Goal: Communication & Community: Ask a question

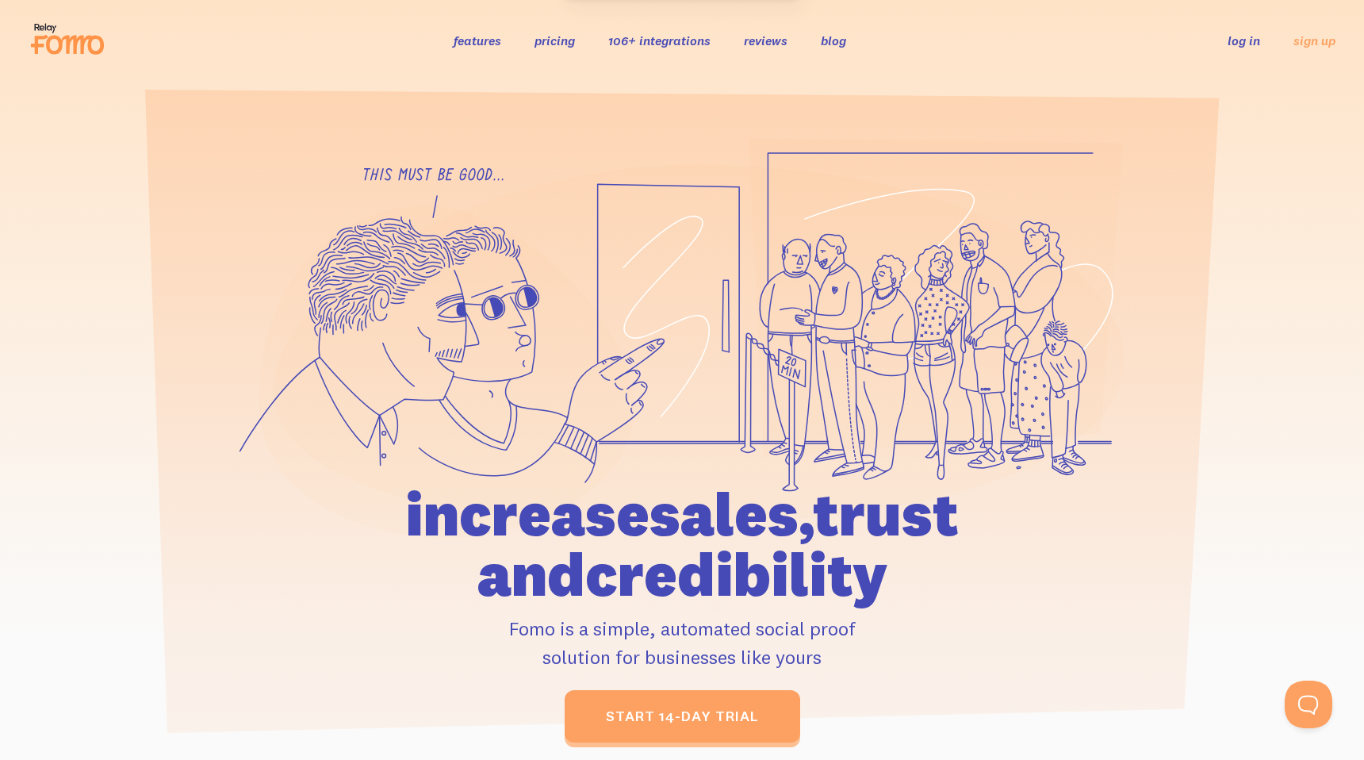
click at [1243, 42] on link "log in" at bounding box center [1244, 41] width 33 height 16
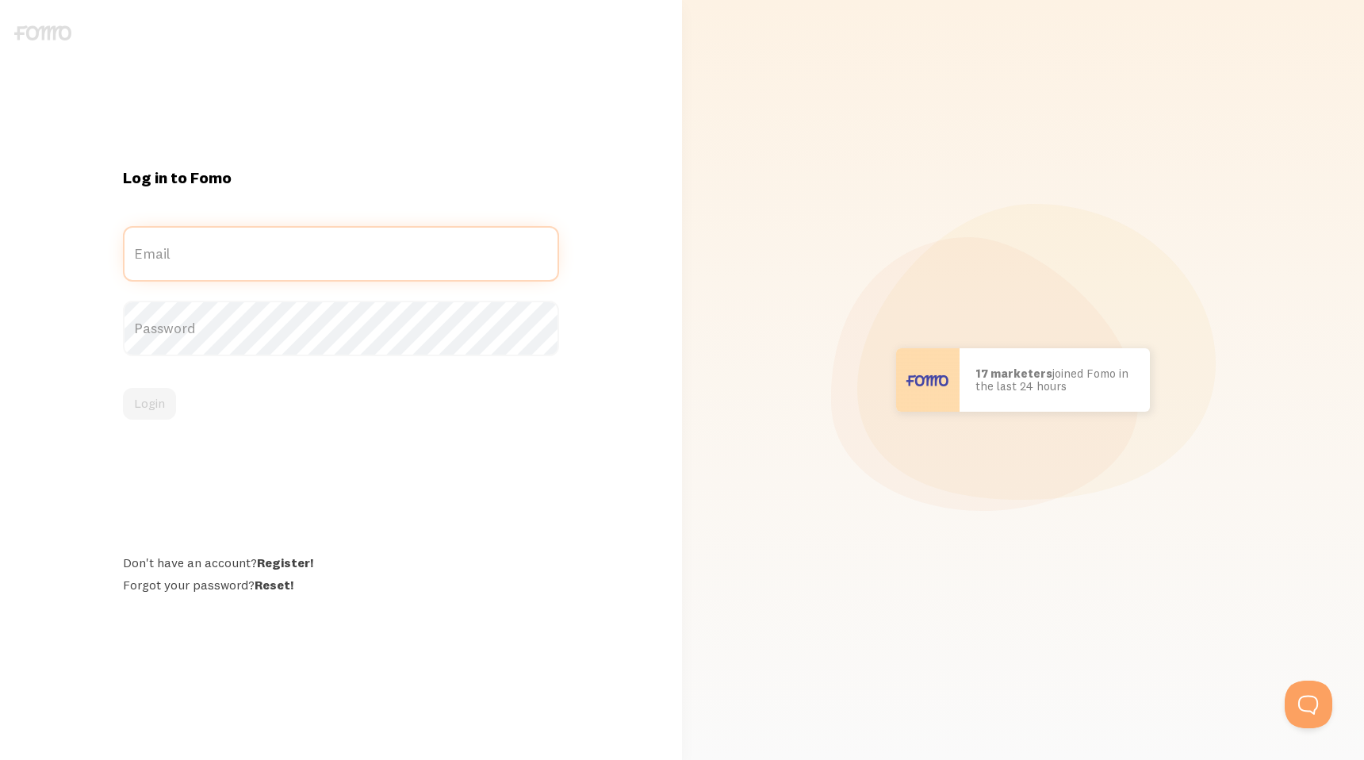
type input "[EMAIL_ADDRESS][DOMAIN_NAME]"
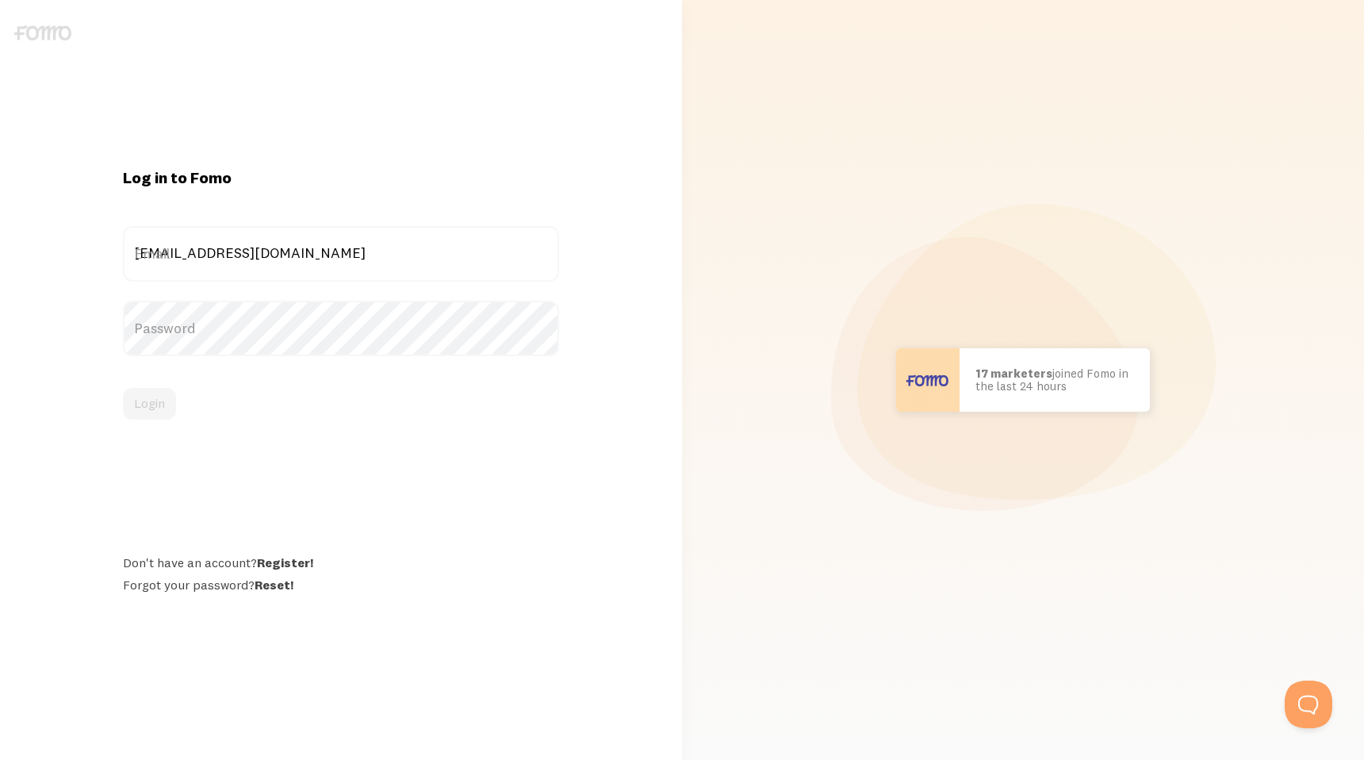
click at [332, 322] on label "Password" at bounding box center [341, 329] width 436 height 56
click at [126, 409] on button "Login" at bounding box center [149, 404] width 53 height 32
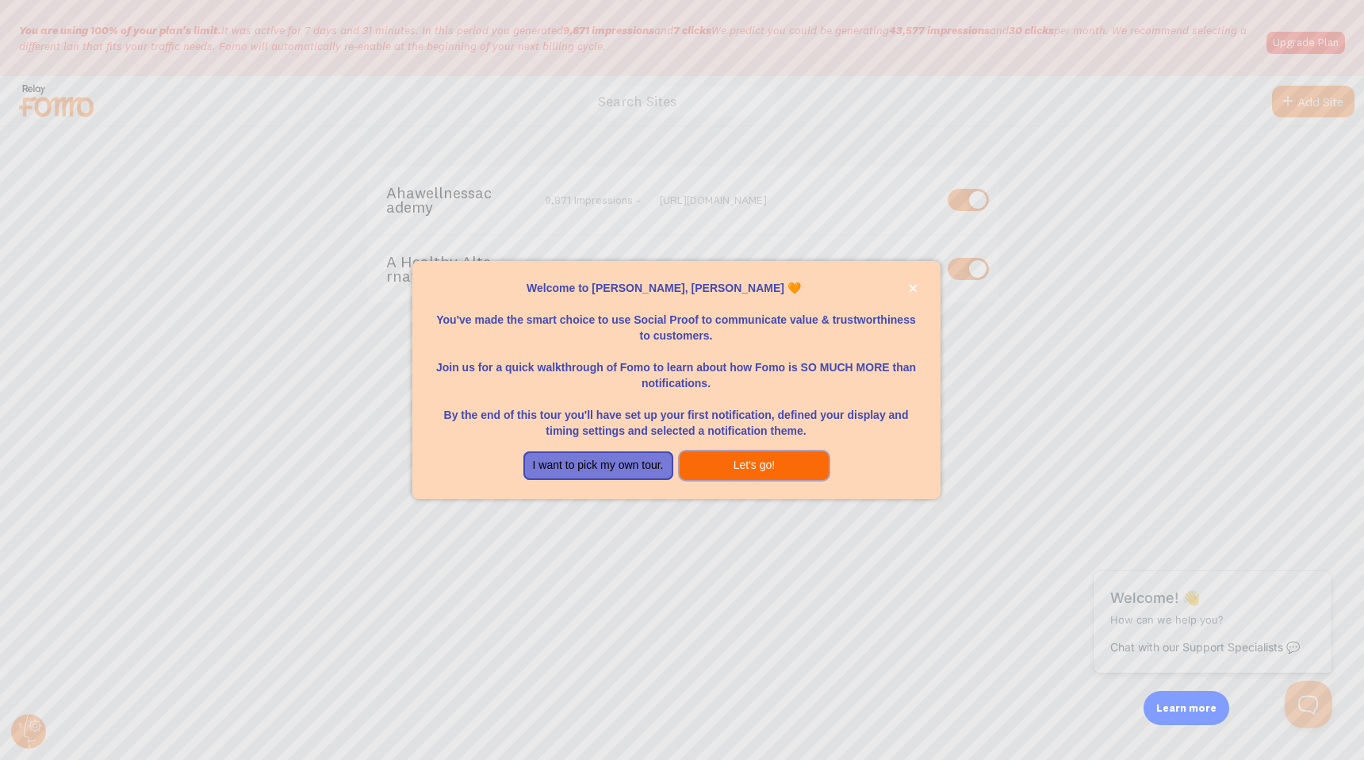
click at [705, 461] on button "Let's go!" at bounding box center [755, 465] width 150 height 29
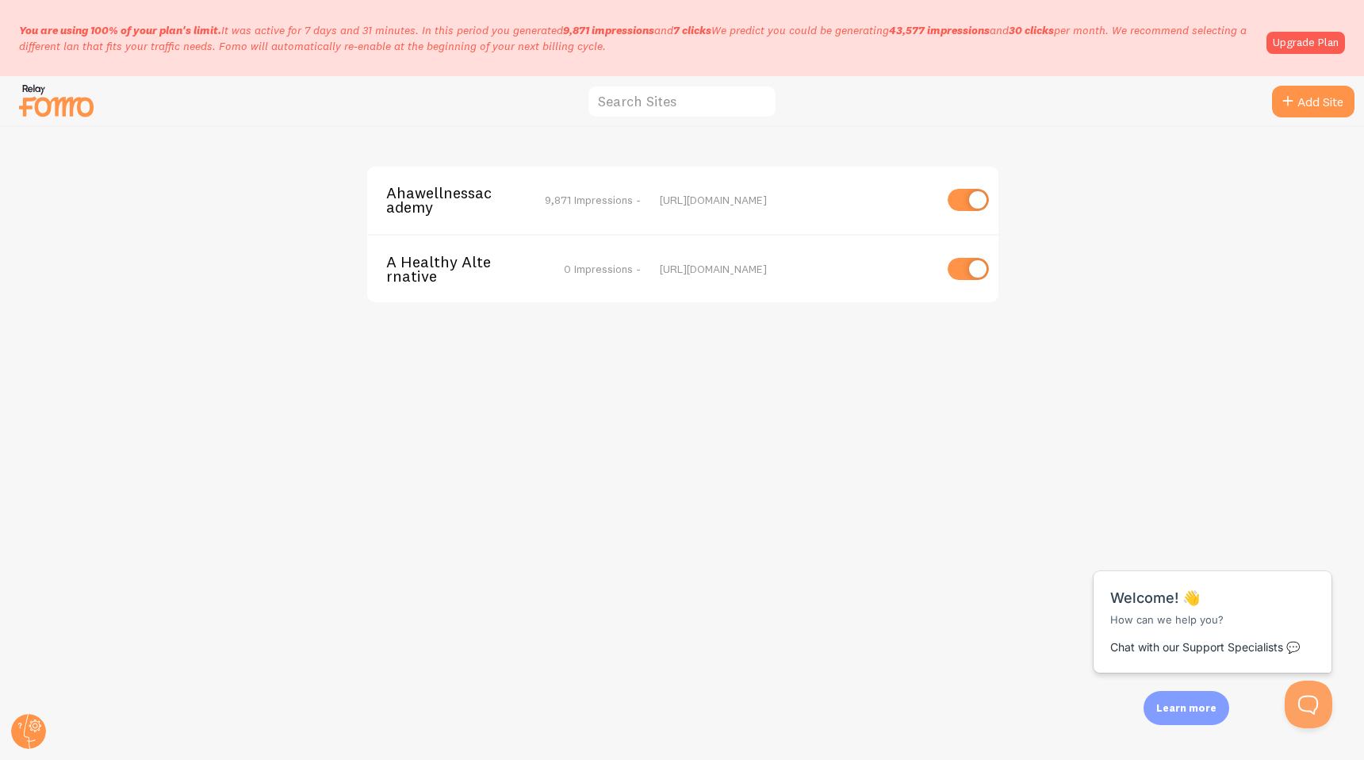
click at [464, 195] on span "Ahawellnessacademy" at bounding box center [450, 200] width 128 height 29
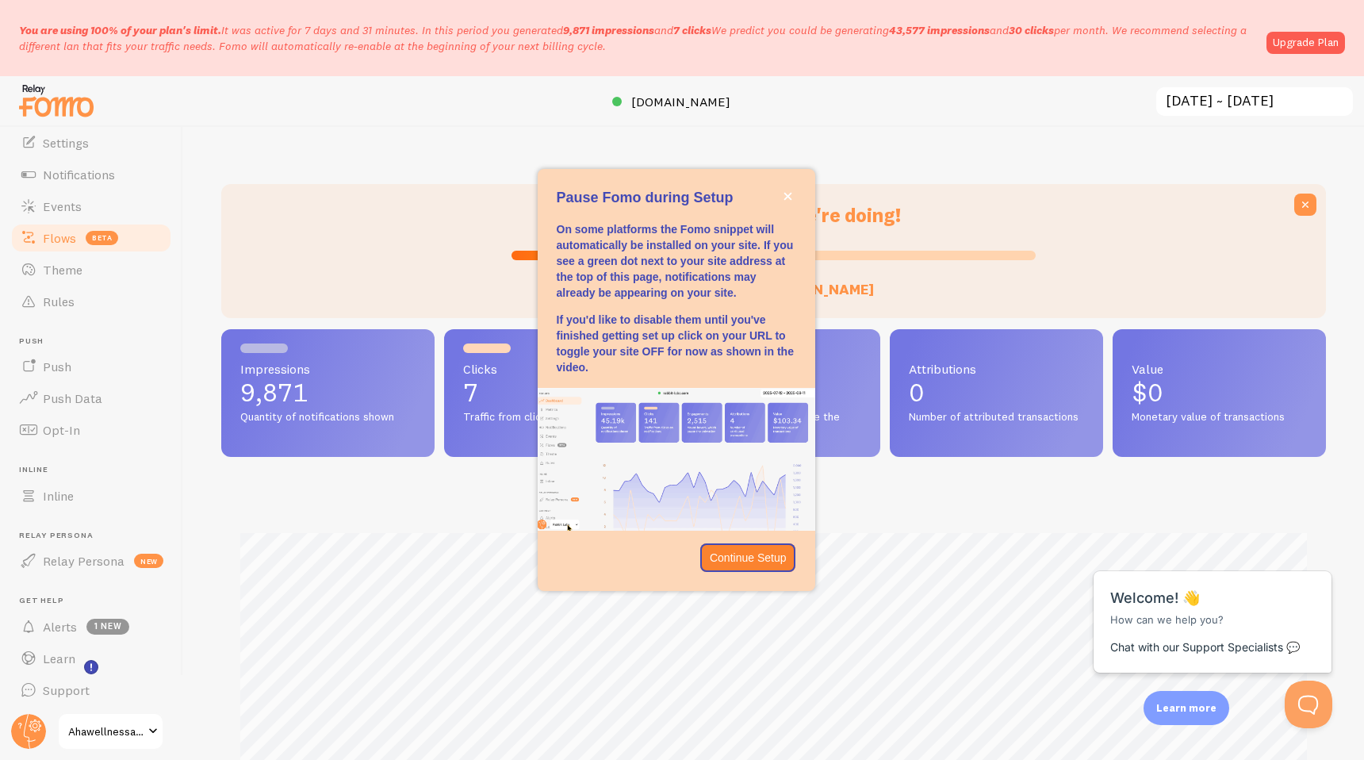
scroll to position [68, 0]
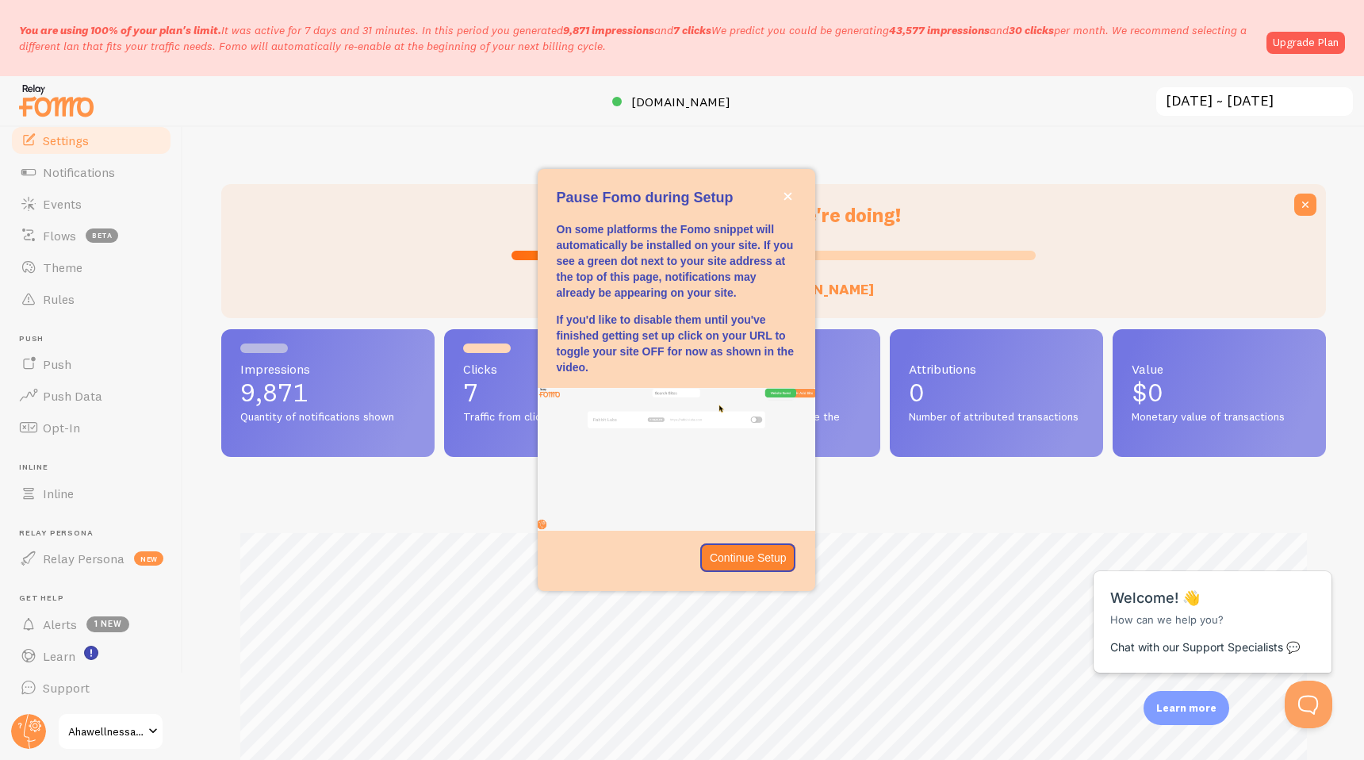
click at [59, 149] on link "Settings" at bounding box center [91, 141] width 163 height 32
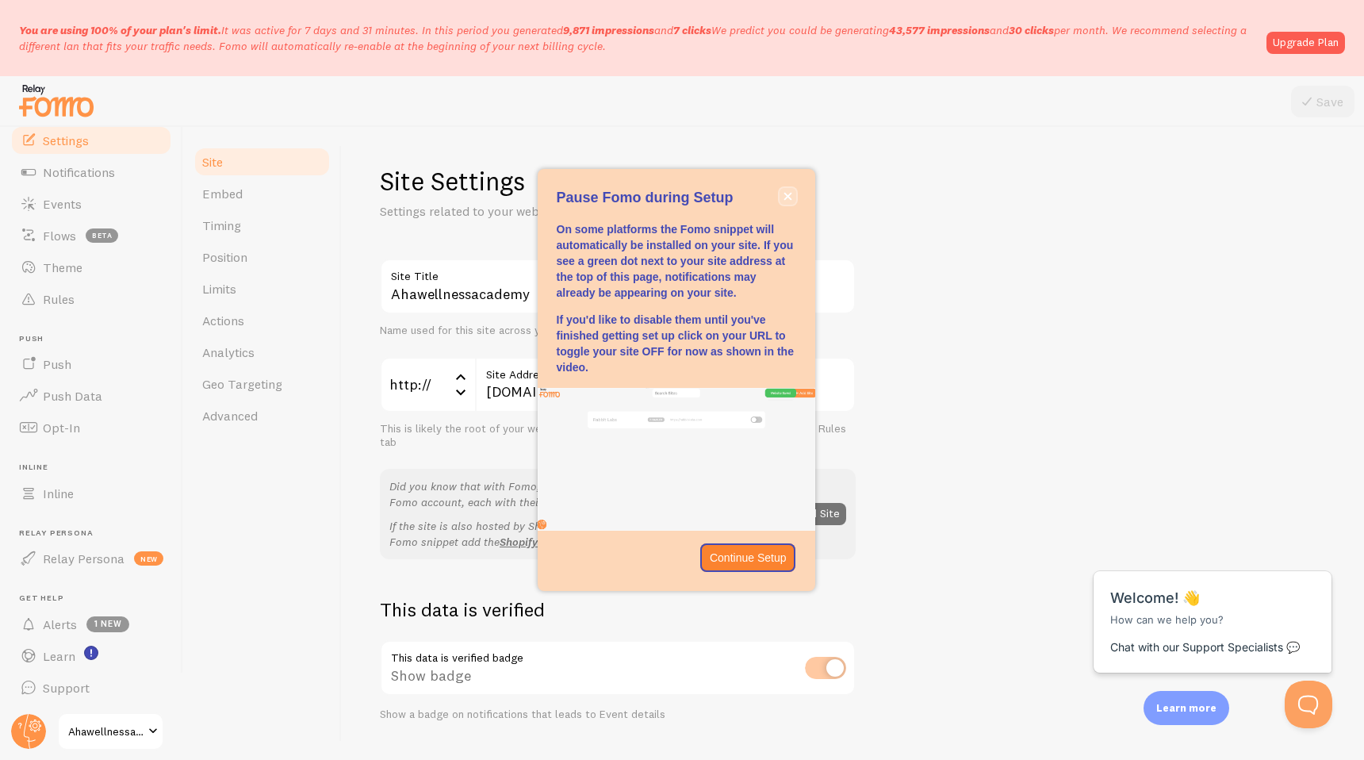
click at [789, 197] on icon "close," at bounding box center [788, 196] width 9 height 9
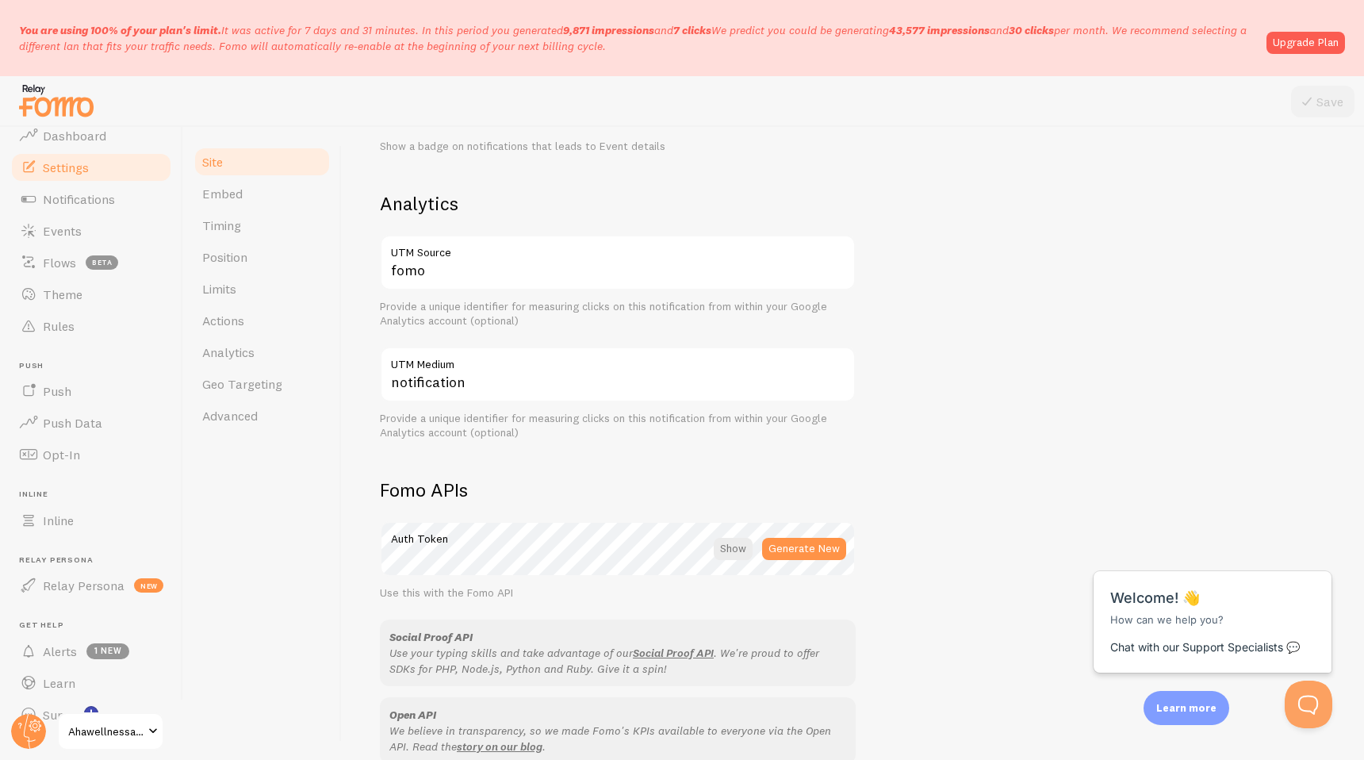
scroll to position [68, 0]
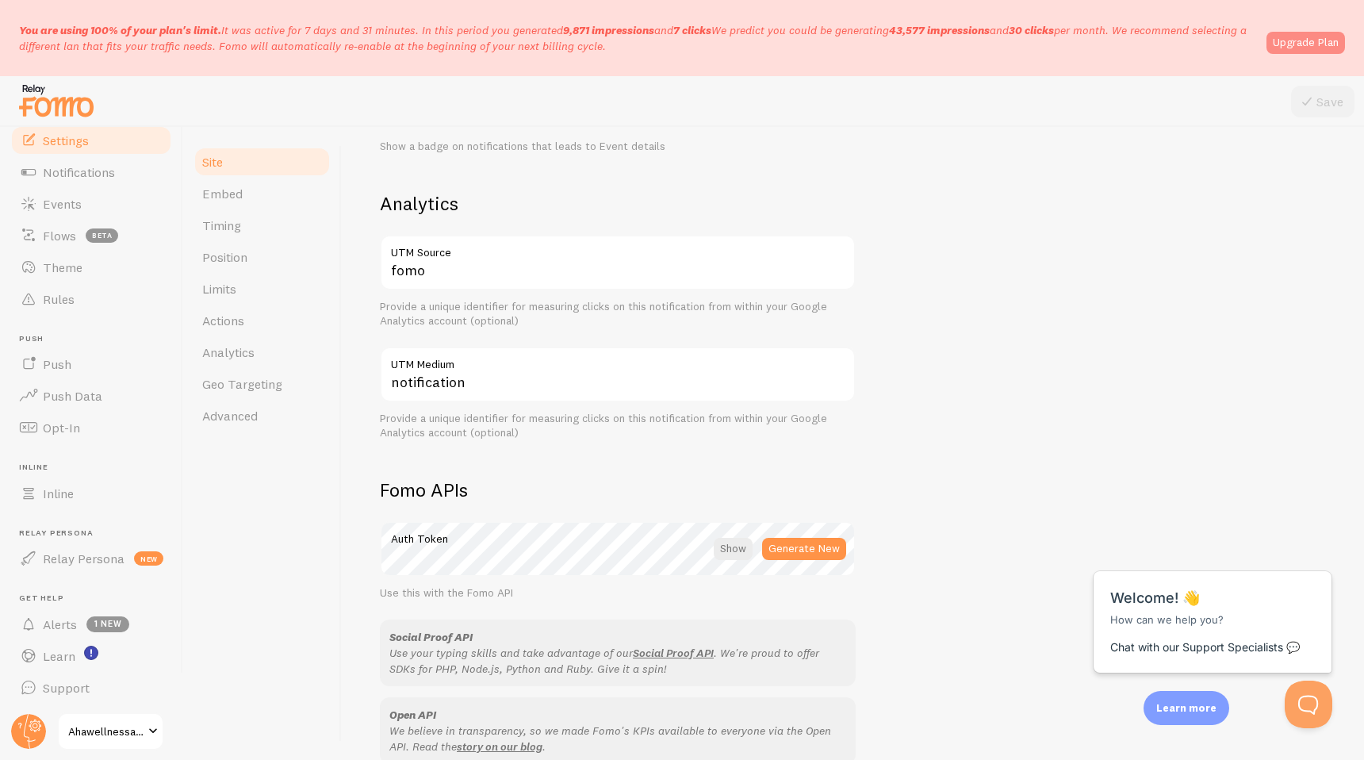
click at [1301, 38] on link "Upgrade Plan" at bounding box center [1306, 43] width 79 height 22
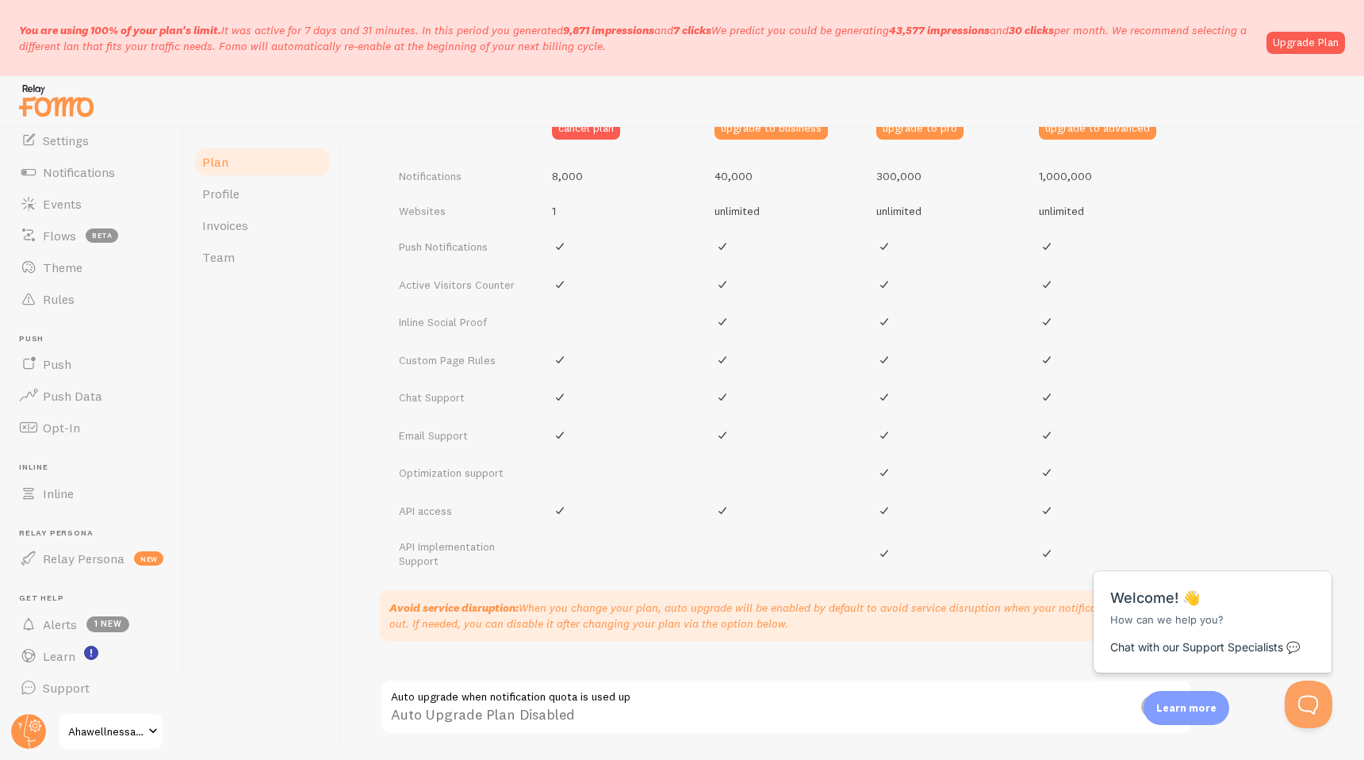
scroll to position [822, 0]
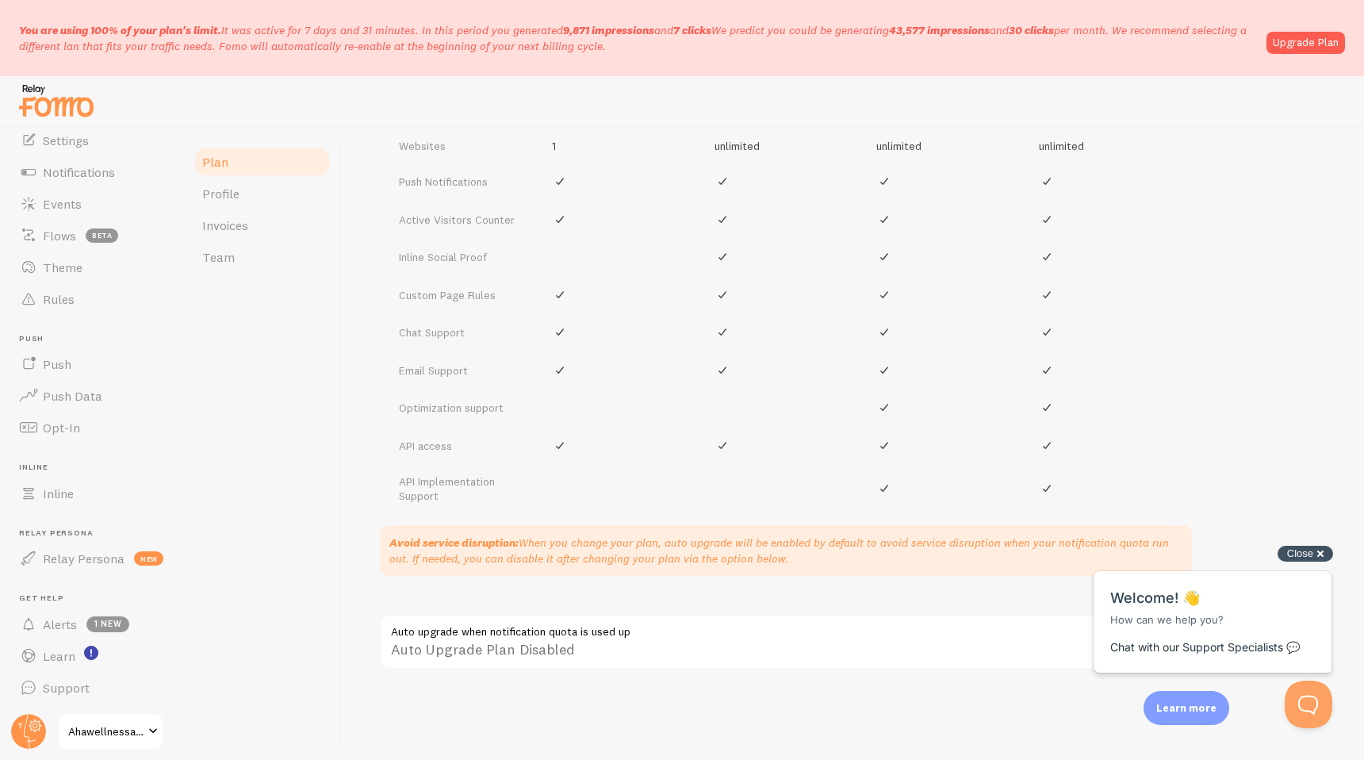
click at [1319, 551] on div "Close cross-small" at bounding box center [1306, 554] width 56 height 17
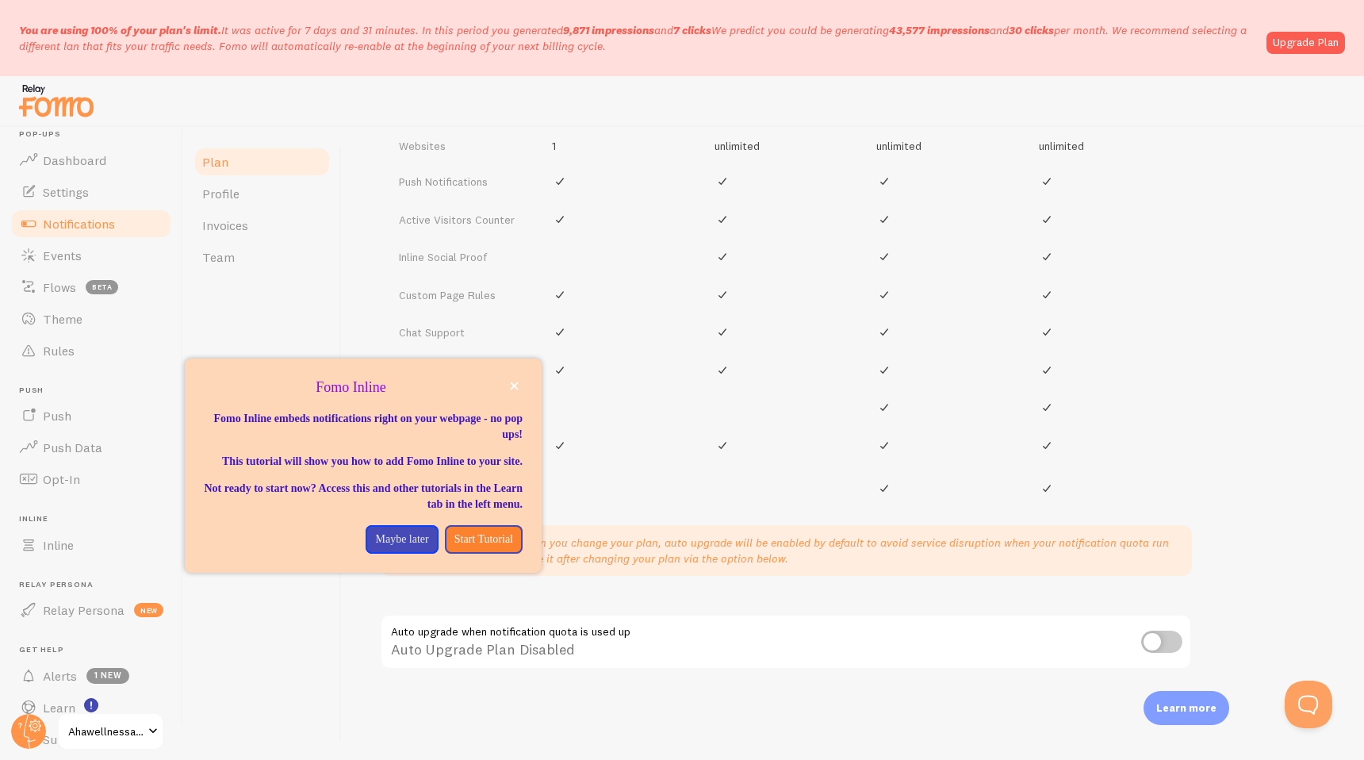
scroll to position [0, 0]
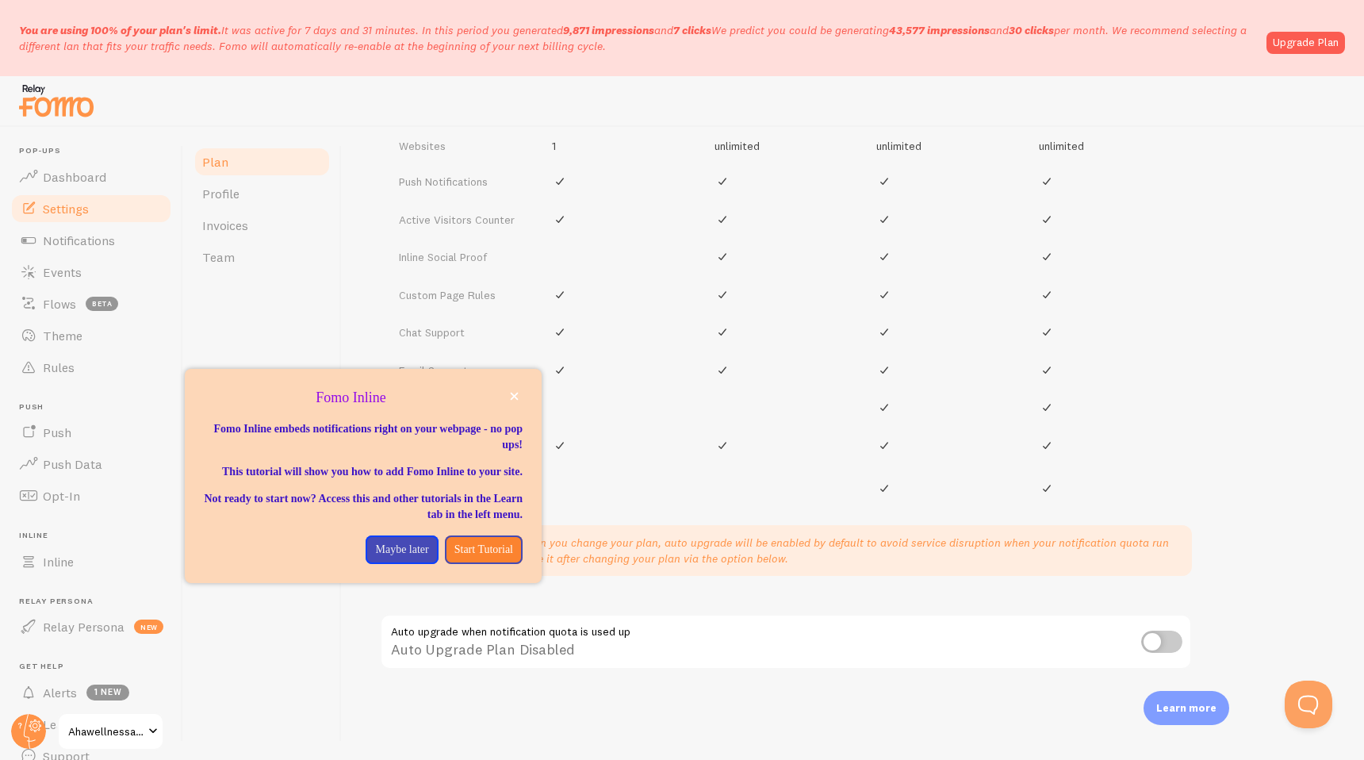
click at [72, 213] on span "Settings" at bounding box center [66, 209] width 46 height 16
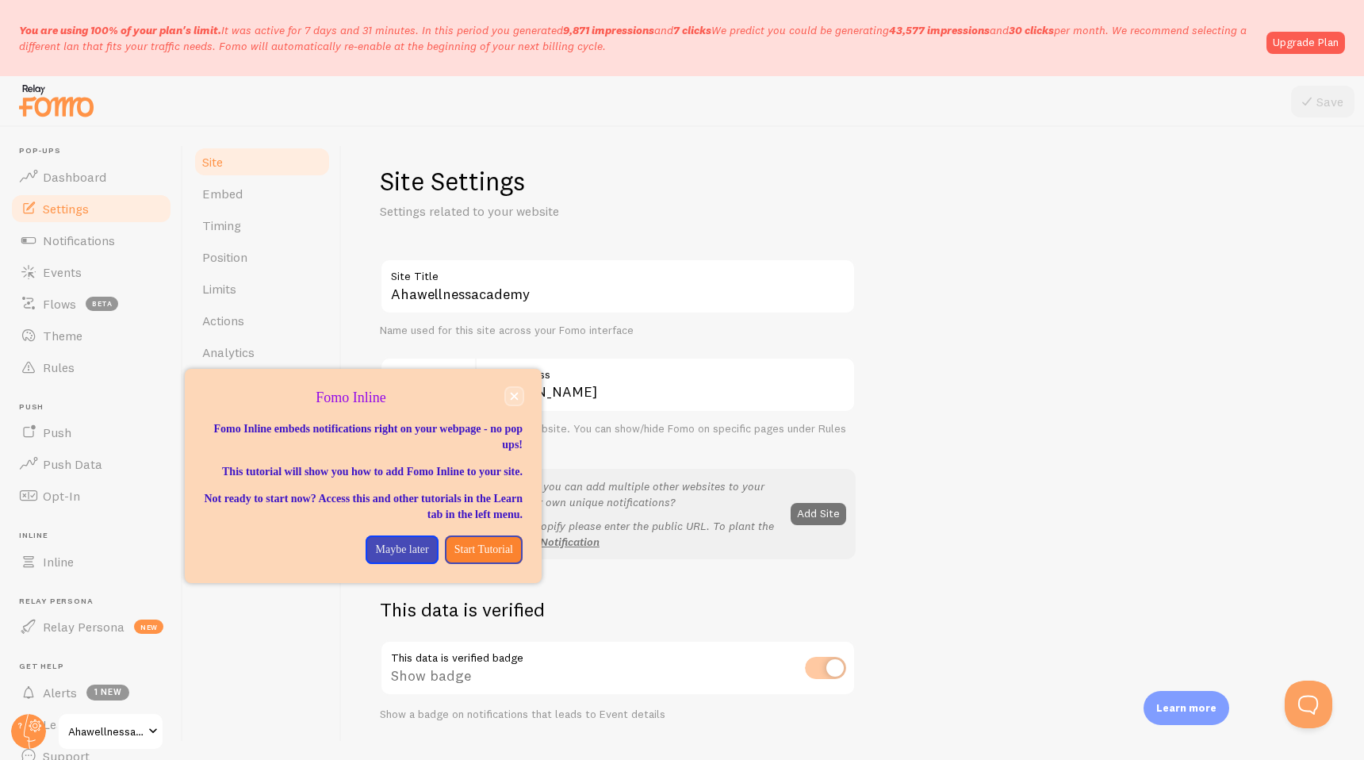
click at [513, 396] on icon "close," at bounding box center [515, 397] width 8 height 8
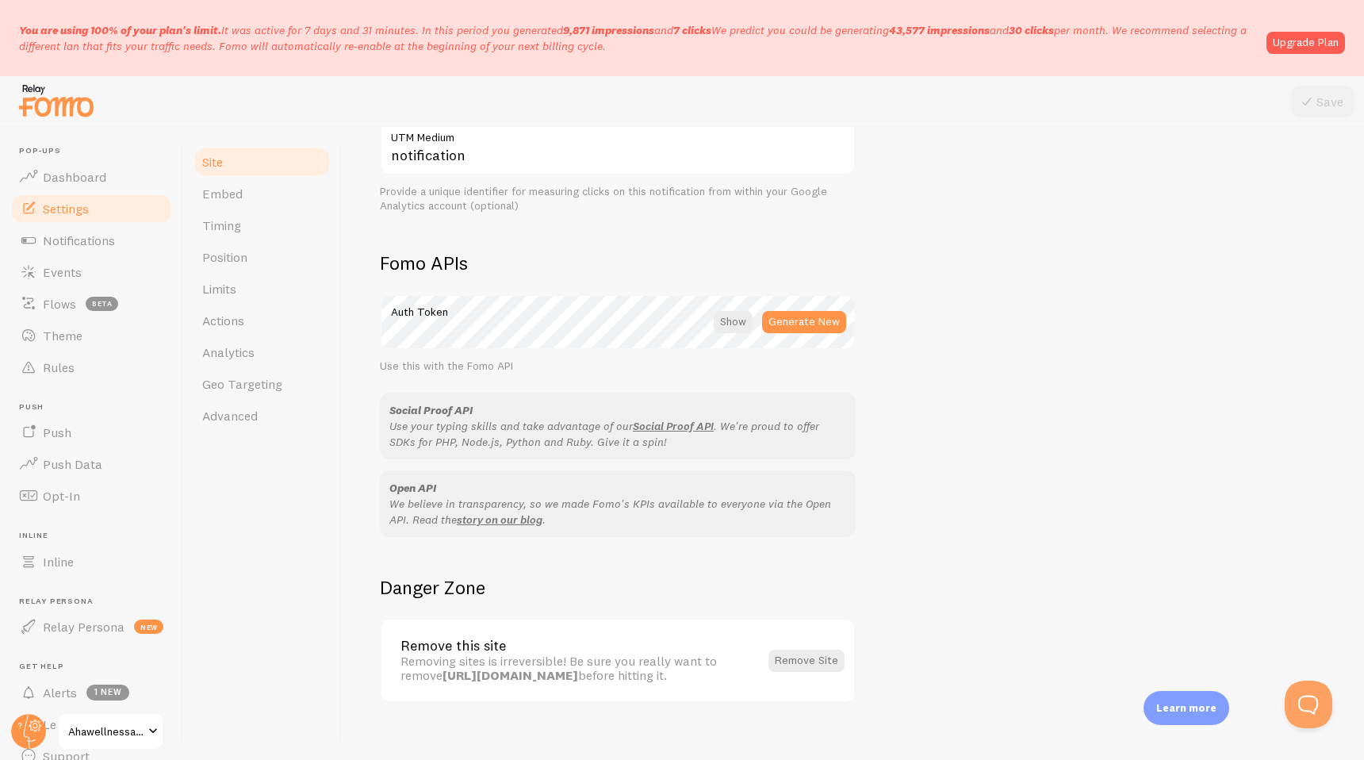
scroll to position [773, 0]
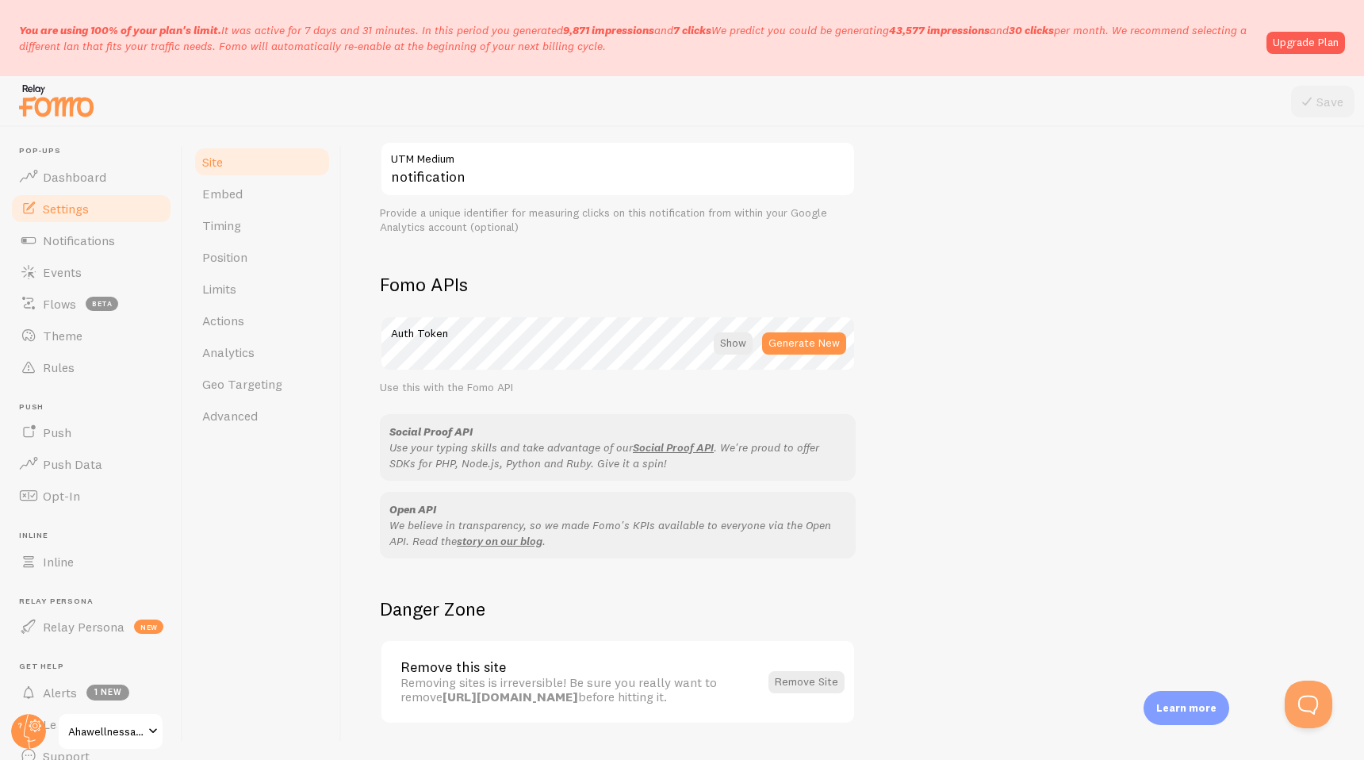
click at [141, 738] on span "Ahawellnessacademy" at bounding box center [105, 731] width 75 height 19
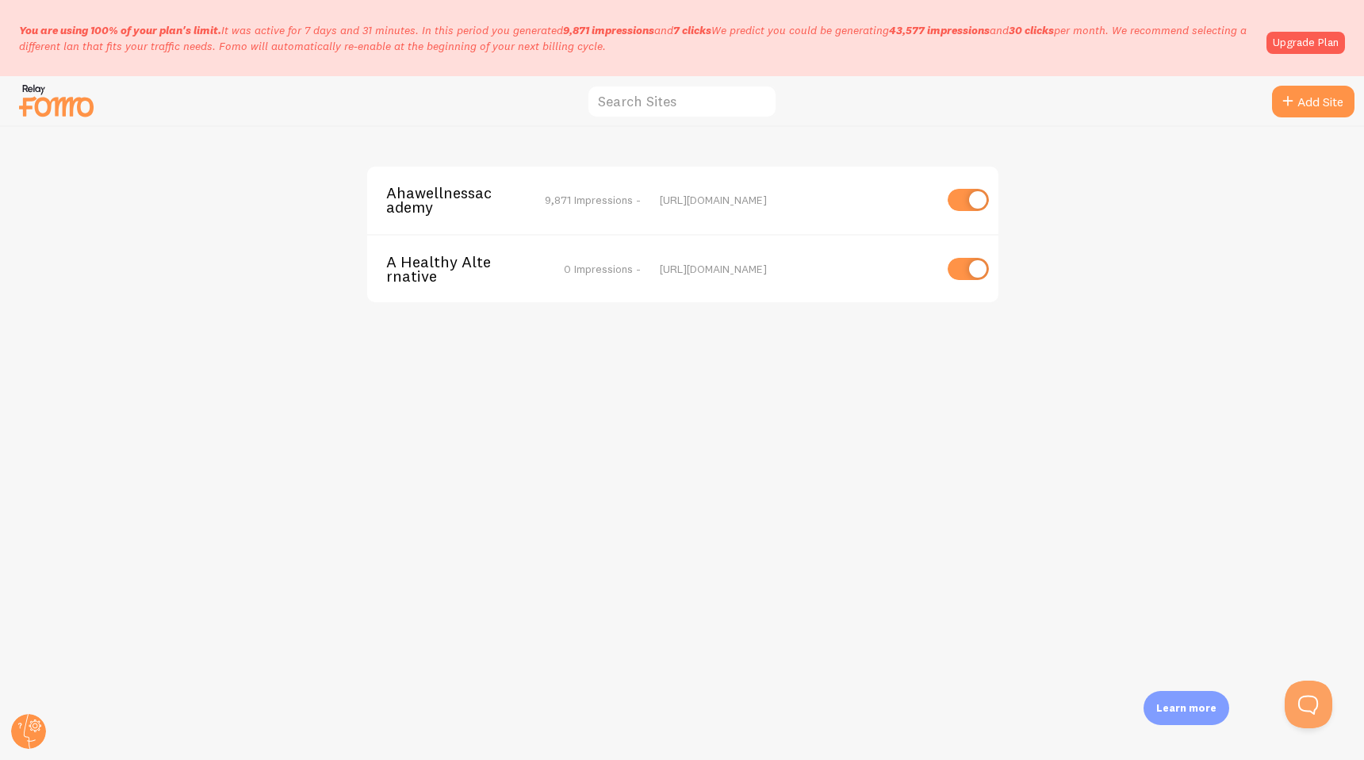
click at [963, 267] on input "checkbox" at bounding box center [968, 269] width 41 height 22
checkbox input "true"
click at [26, 729] on circle at bounding box center [28, 731] width 35 height 35
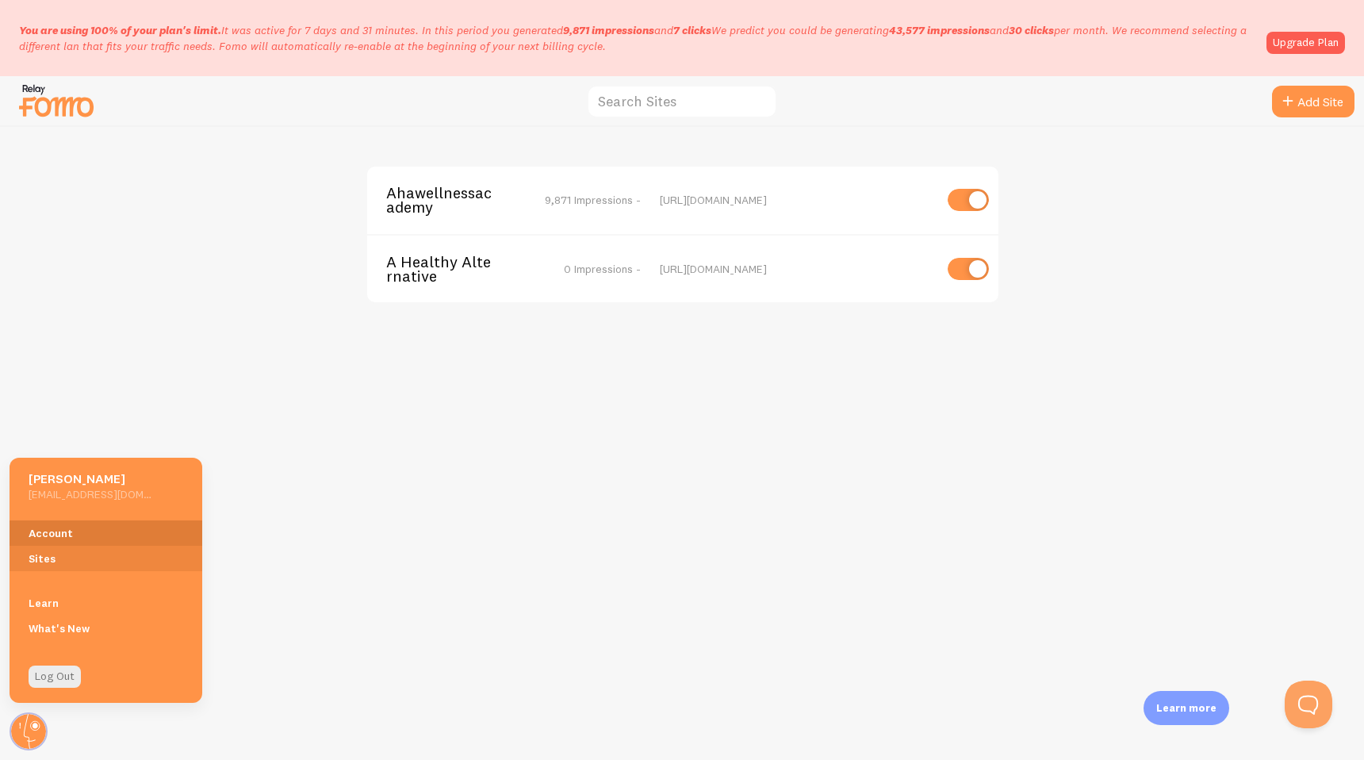
click at [52, 536] on link "Account" at bounding box center [106, 532] width 193 height 25
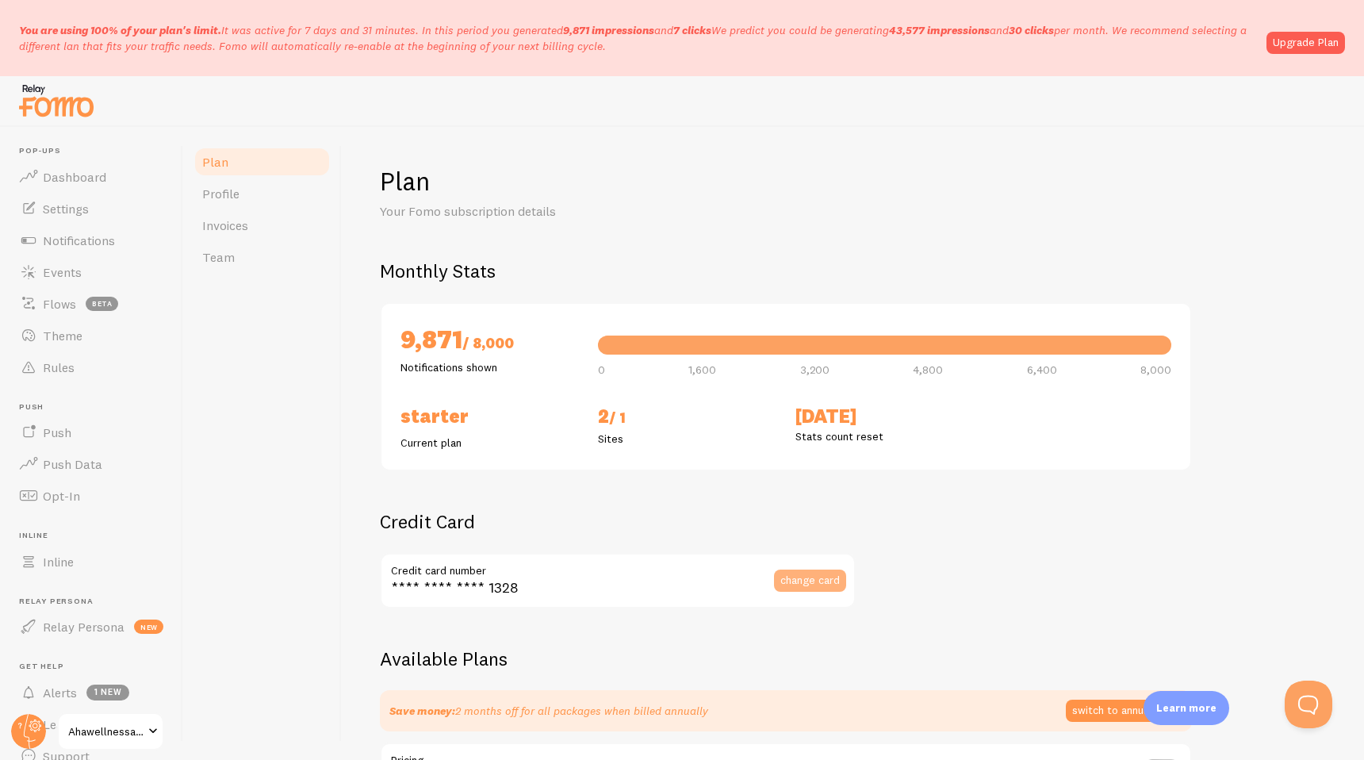
click at [797, 578] on span "change card" at bounding box center [810, 579] width 59 height 11
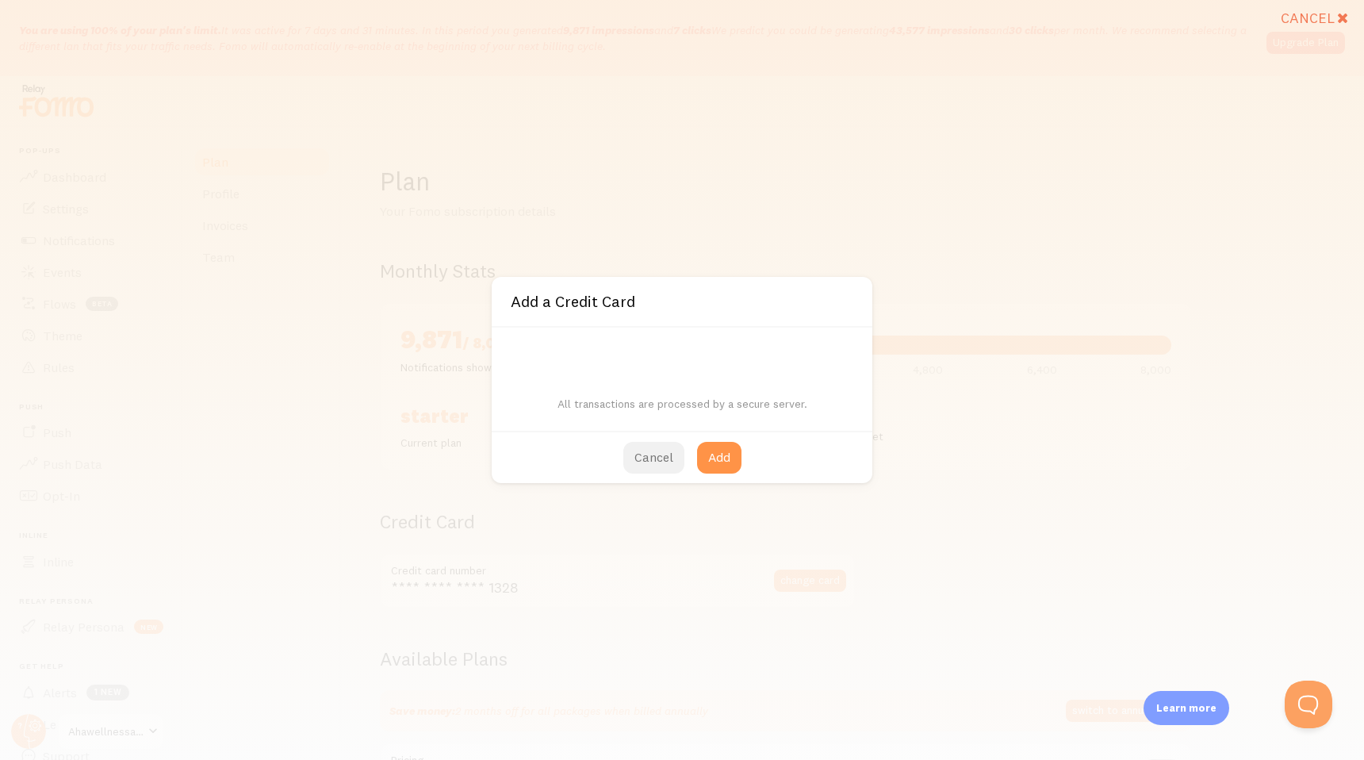
click at [667, 459] on button "Cancel" at bounding box center [654, 458] width 61 height 32
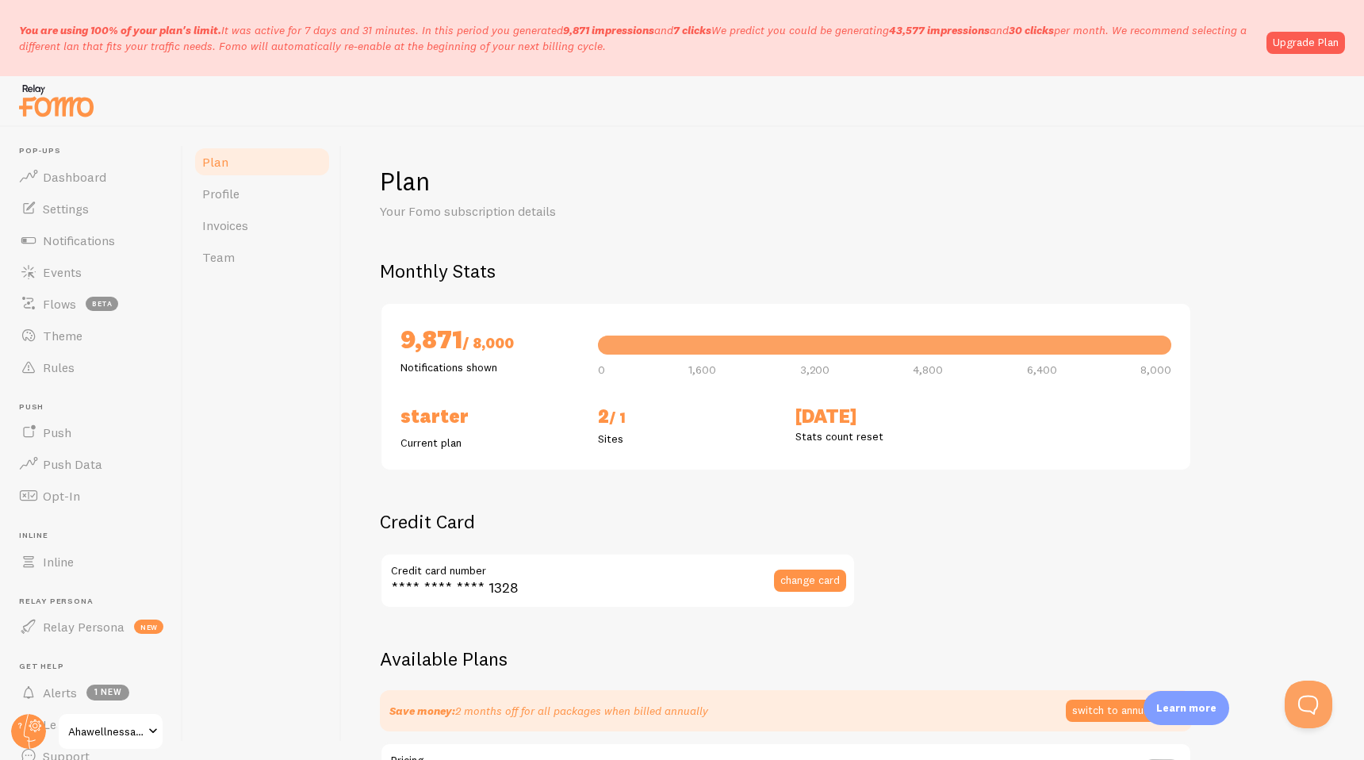
click at [693, 512] on h2 "Credit Card" at bounding box center [618, 521] width 476 height 25
click at [236, 193] on span "Profile" at bounding box center [220, 194] width 37 height 16
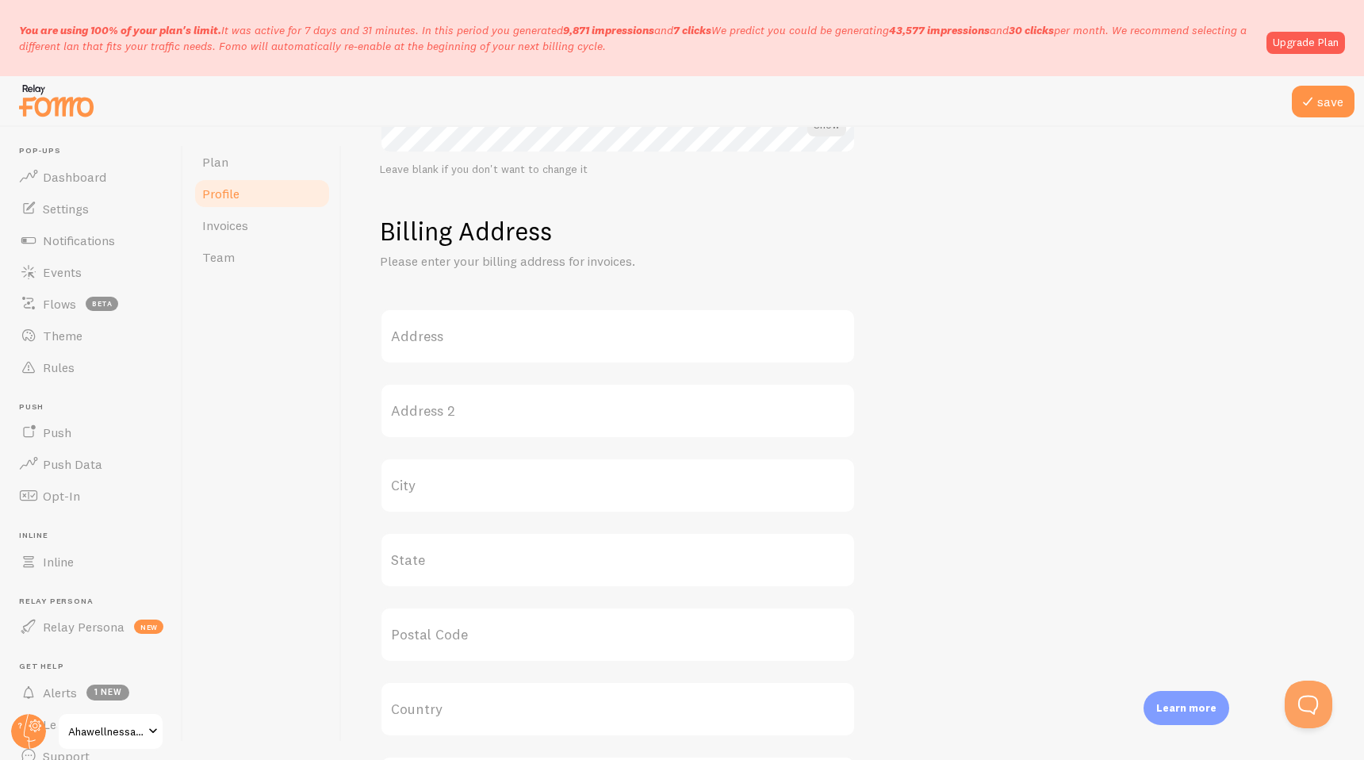
scroll to position [674, 0]
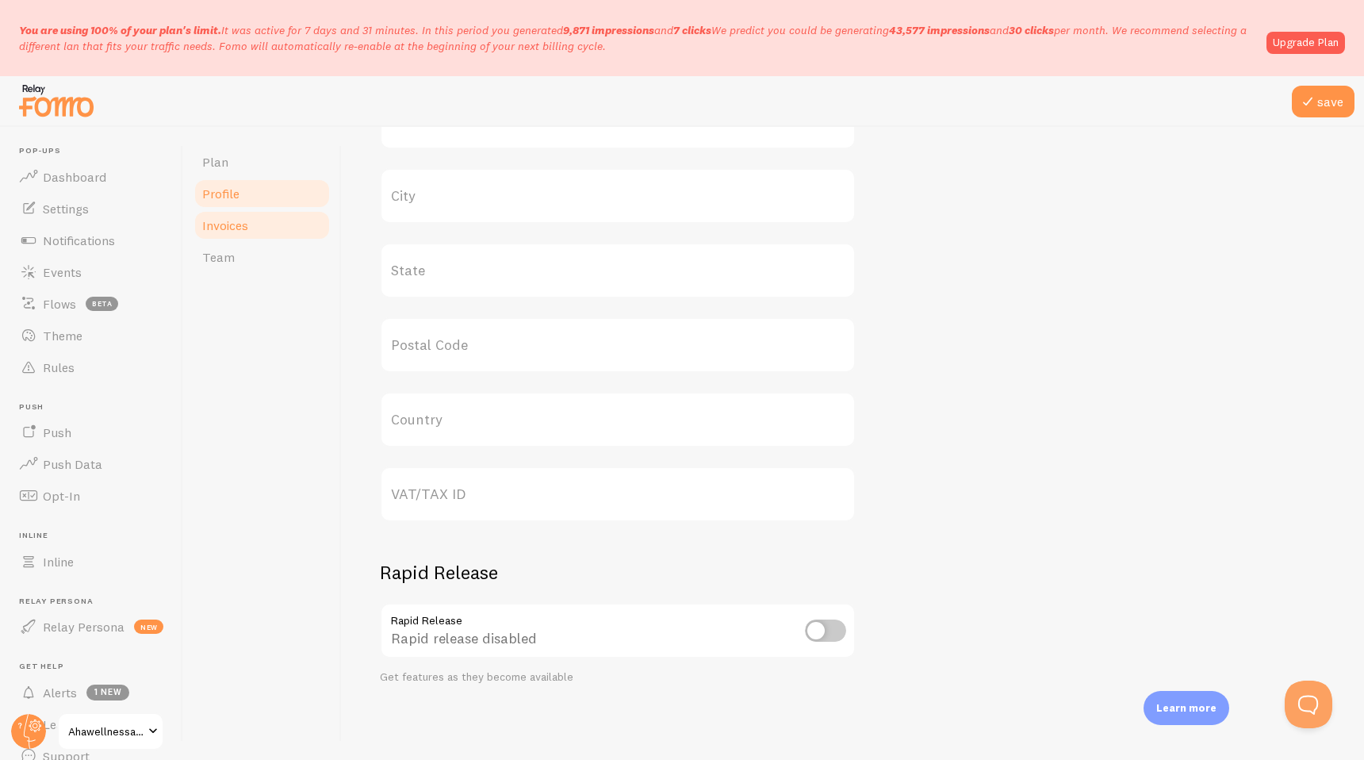
click at [251, 228] on link "Invoices" at bounding box center [262, 225] width 139 height 32
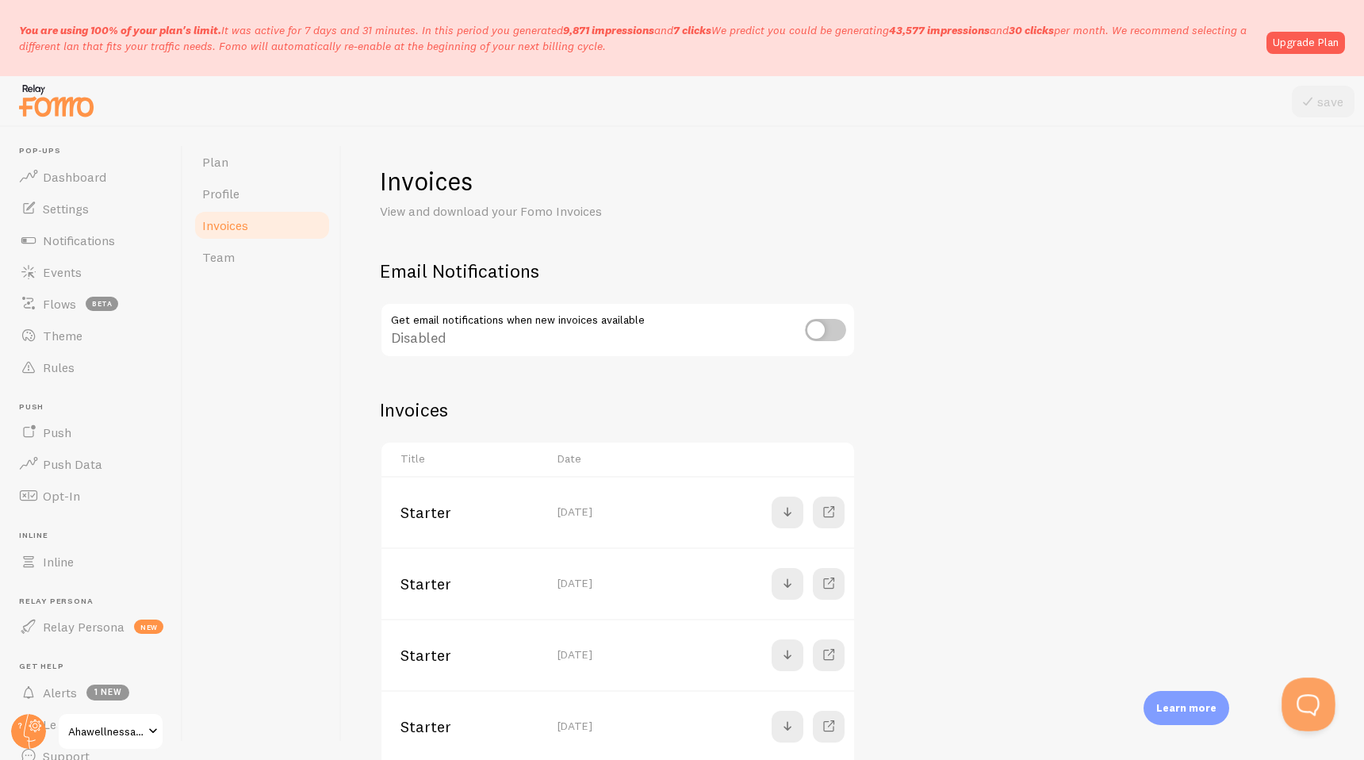
click at [1294, 702] on button "Open Beacon popover" at bounding box center [1306, 701] width 48 height 48
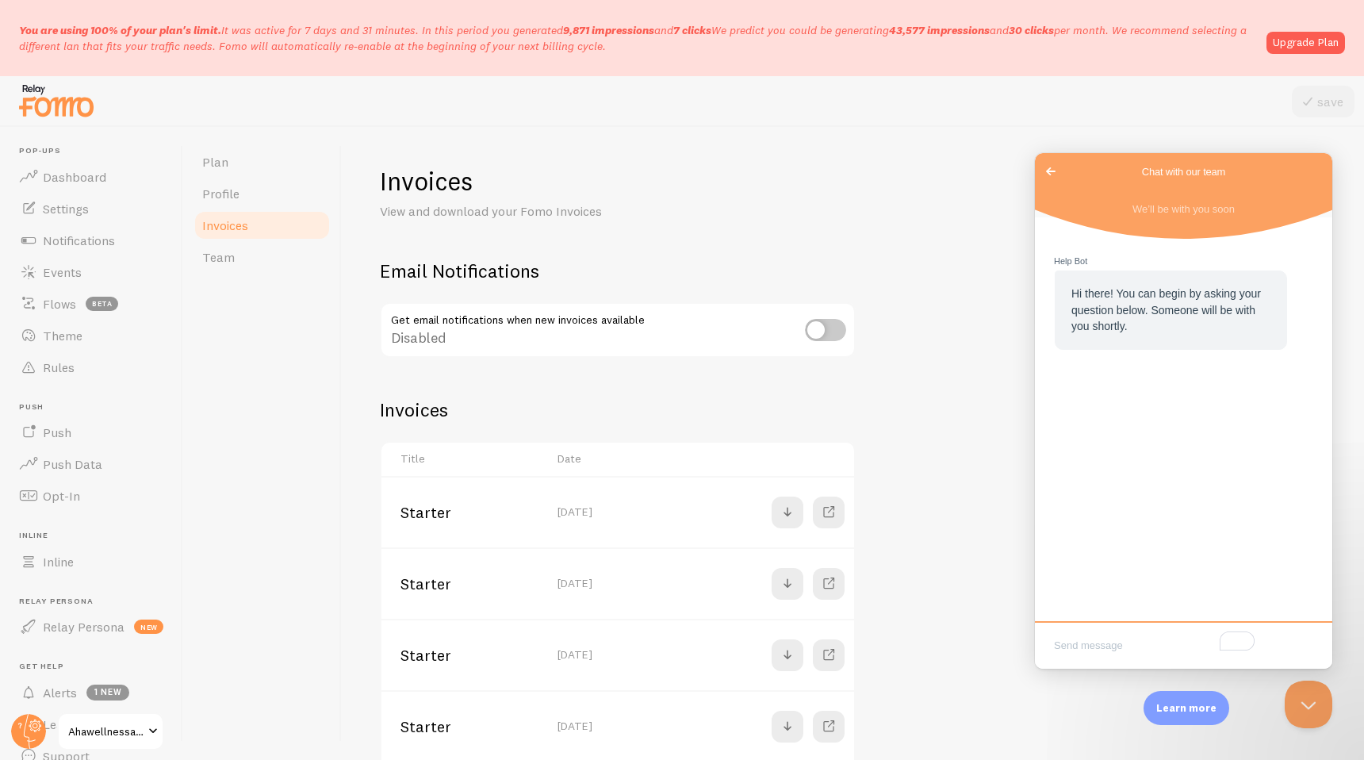
click at [1096, 643] on textarea "To enrich screen reader interactions, please activate Accessibility in Grammarl…" at bounding box center [1183, 646] width 291 height 37
type textarea "cancel"
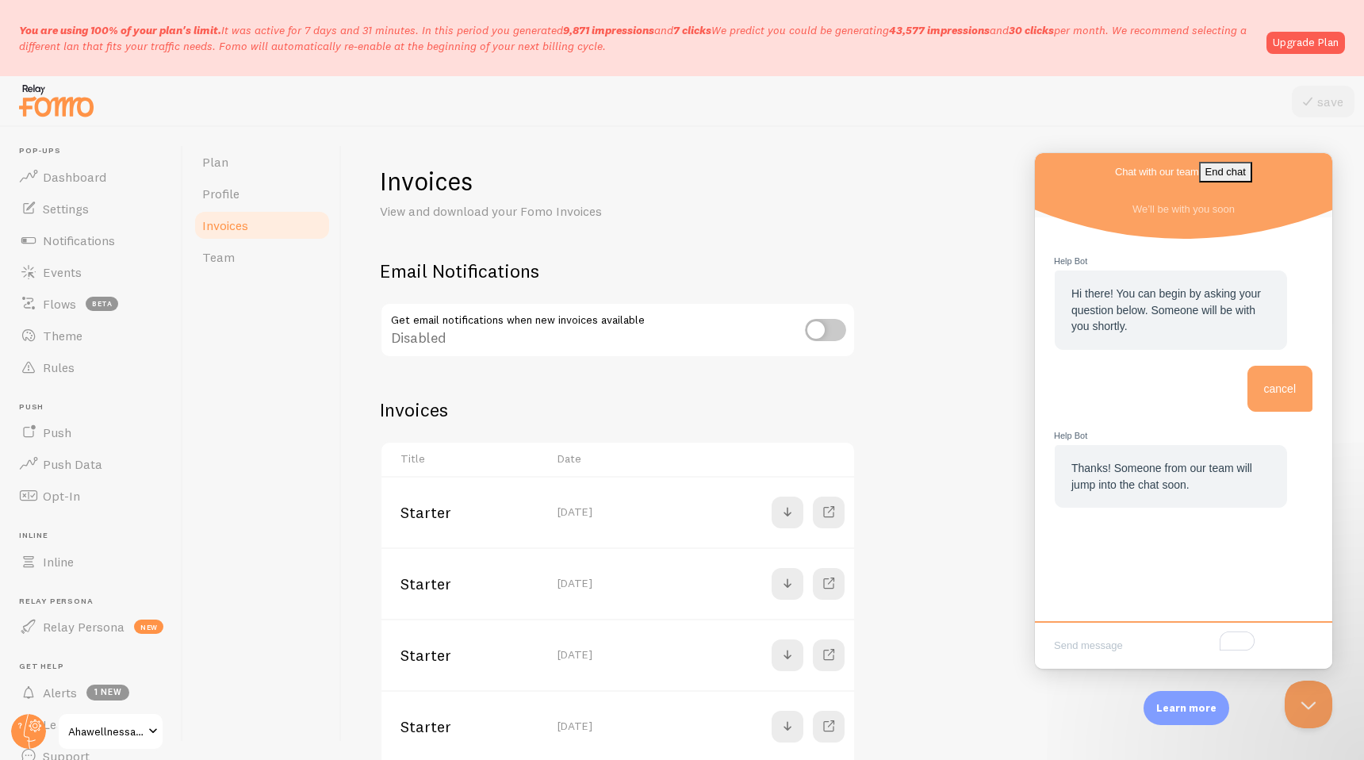
click at [1188, 704] on p "Learn more" at bounding box center [1187, 707] width 60 height 15
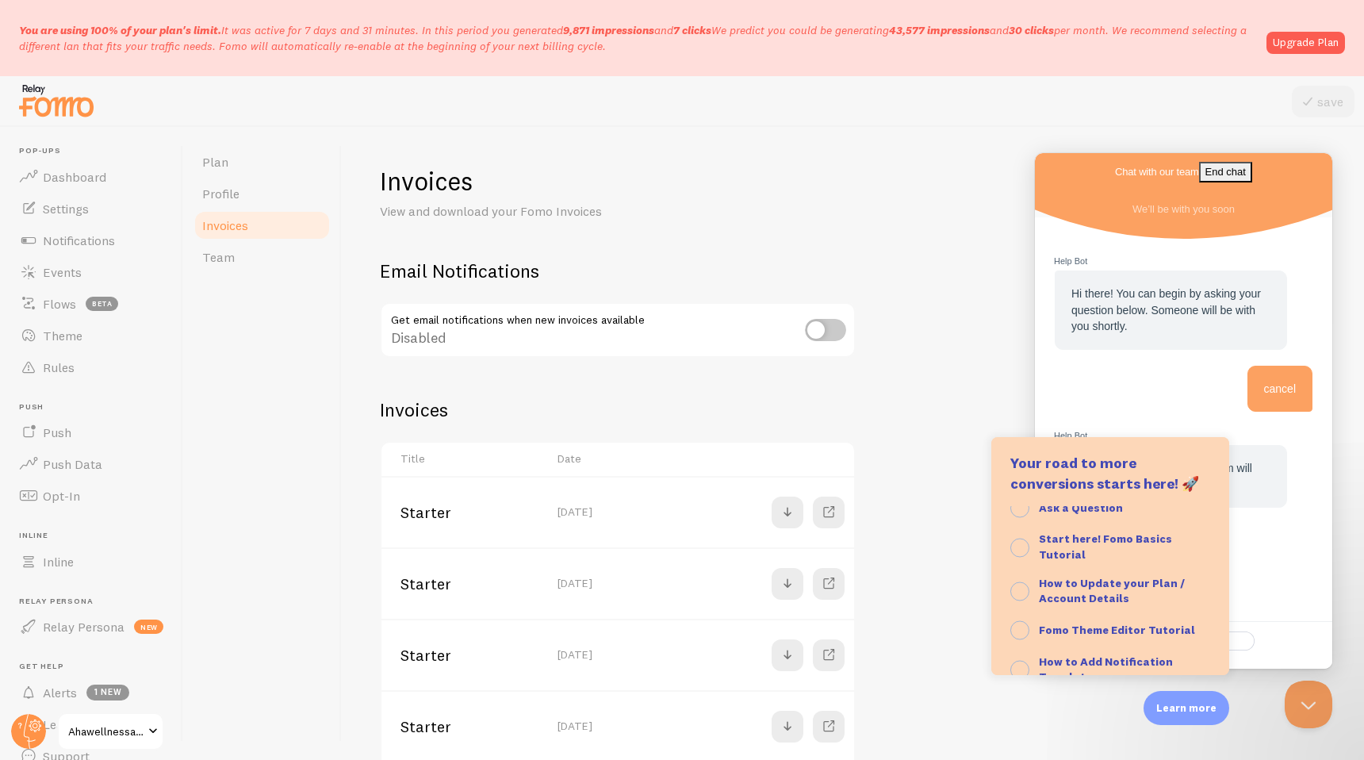
scroll to position [30, 0]
click at [977, 152] on div "Invoices View and download your Fomo Invoices Email Notifications Get email not…" at bounding box center [853, 443] width 1023 height 633
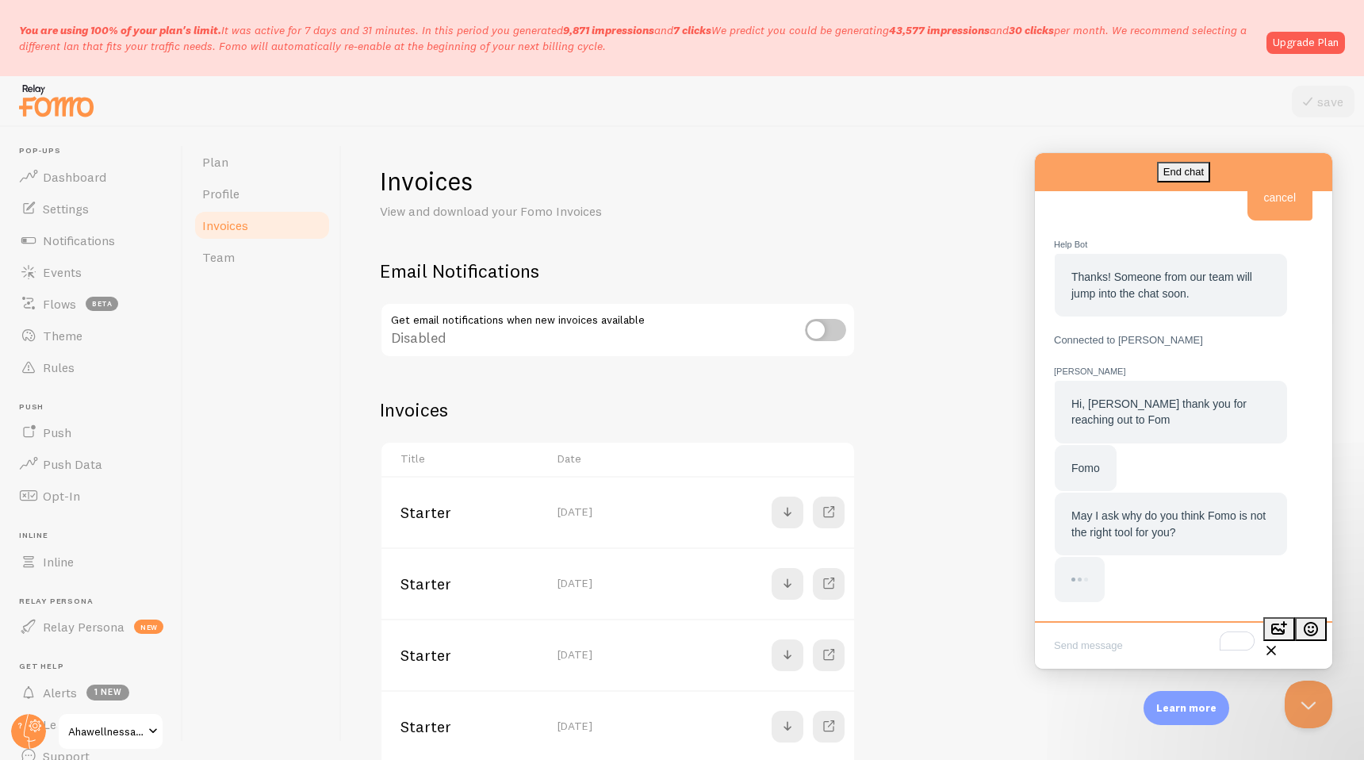
scroll to position [132, 0]
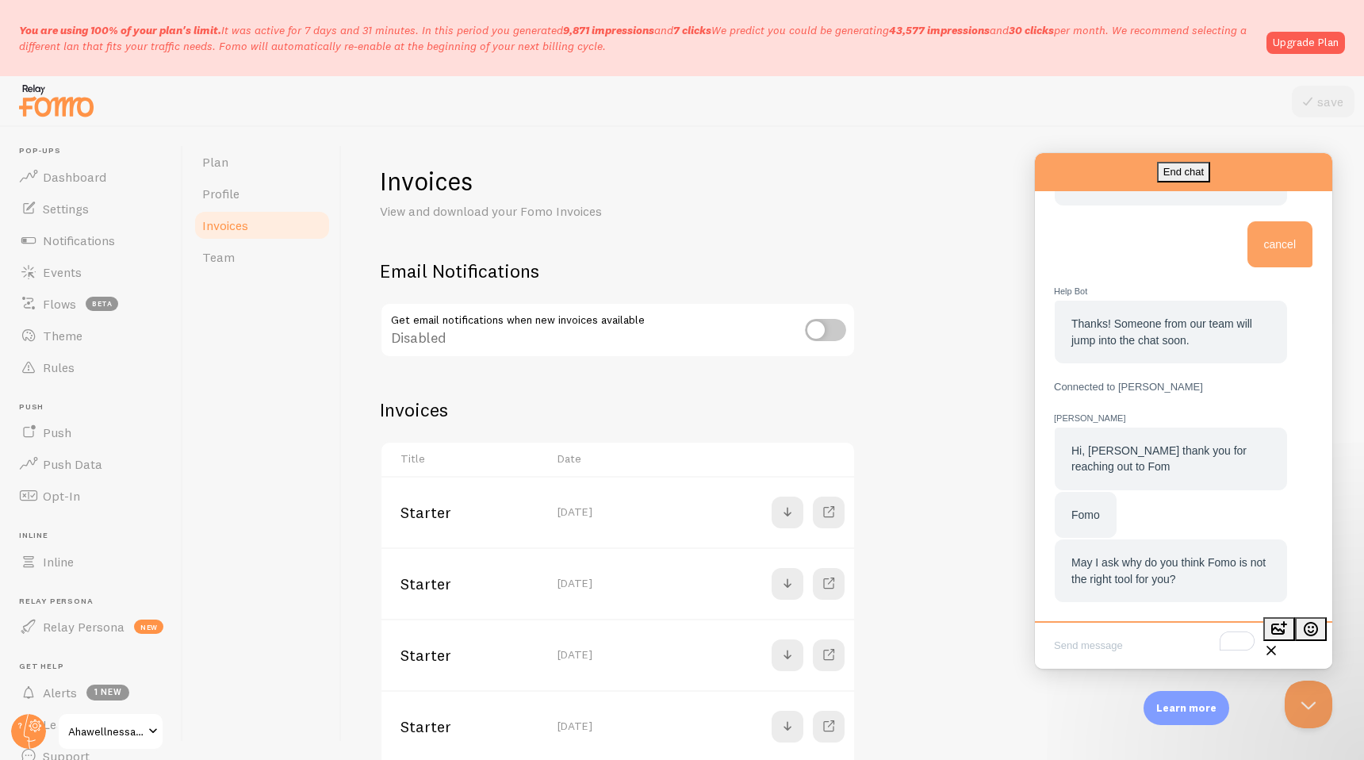
click at [1104, 643] on textarea "To enrich screen reader interactions, please activate Accessibility in Grammarl…" at bounding box center [1183, 646] width 291 height 37
type textarea "I think its a cool tool I just dont generate the type of traffic that requires …"
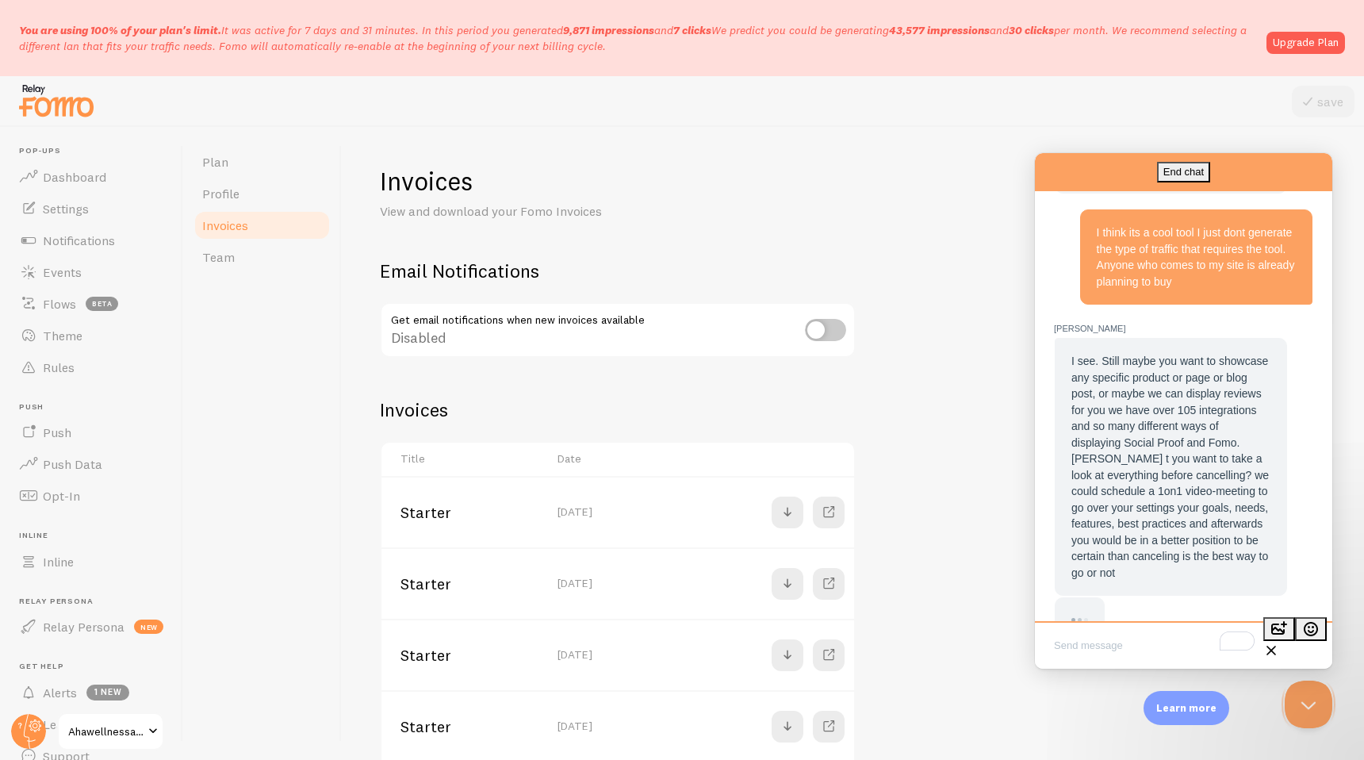
scroll to position [574, 0]
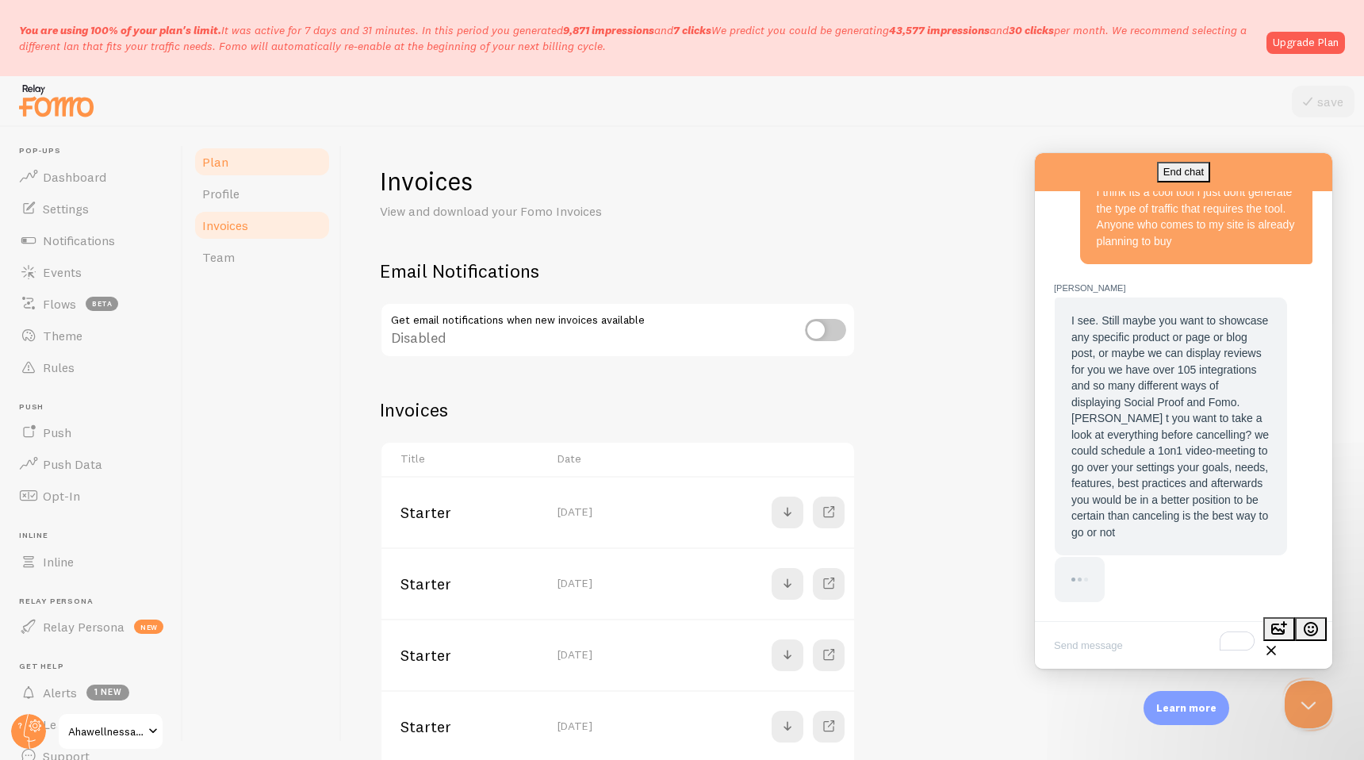
click at [219, 155] on span "Plan" at bounding box center [215, 162] width 26 height 16
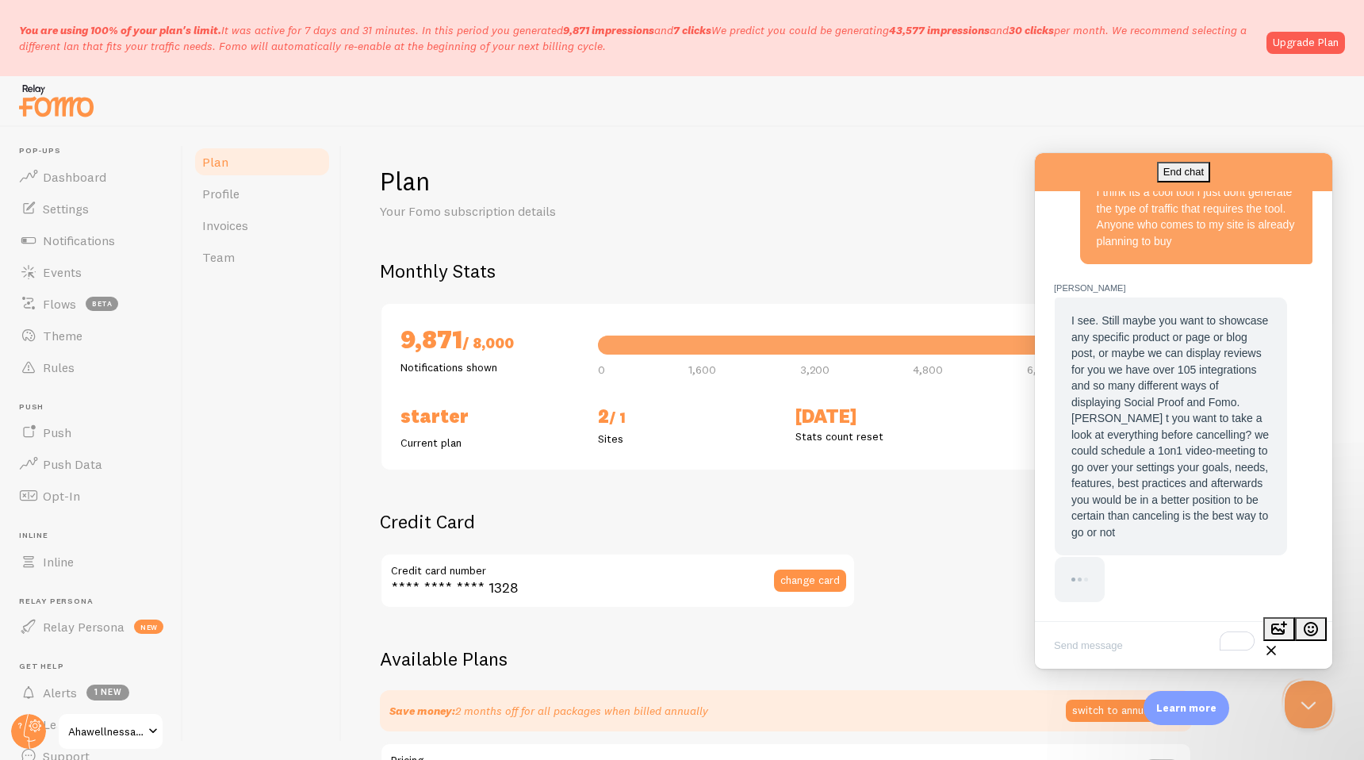
click at [1226, 170] on div "End chat" at bounding box center [1183, 172] width 297 height 38
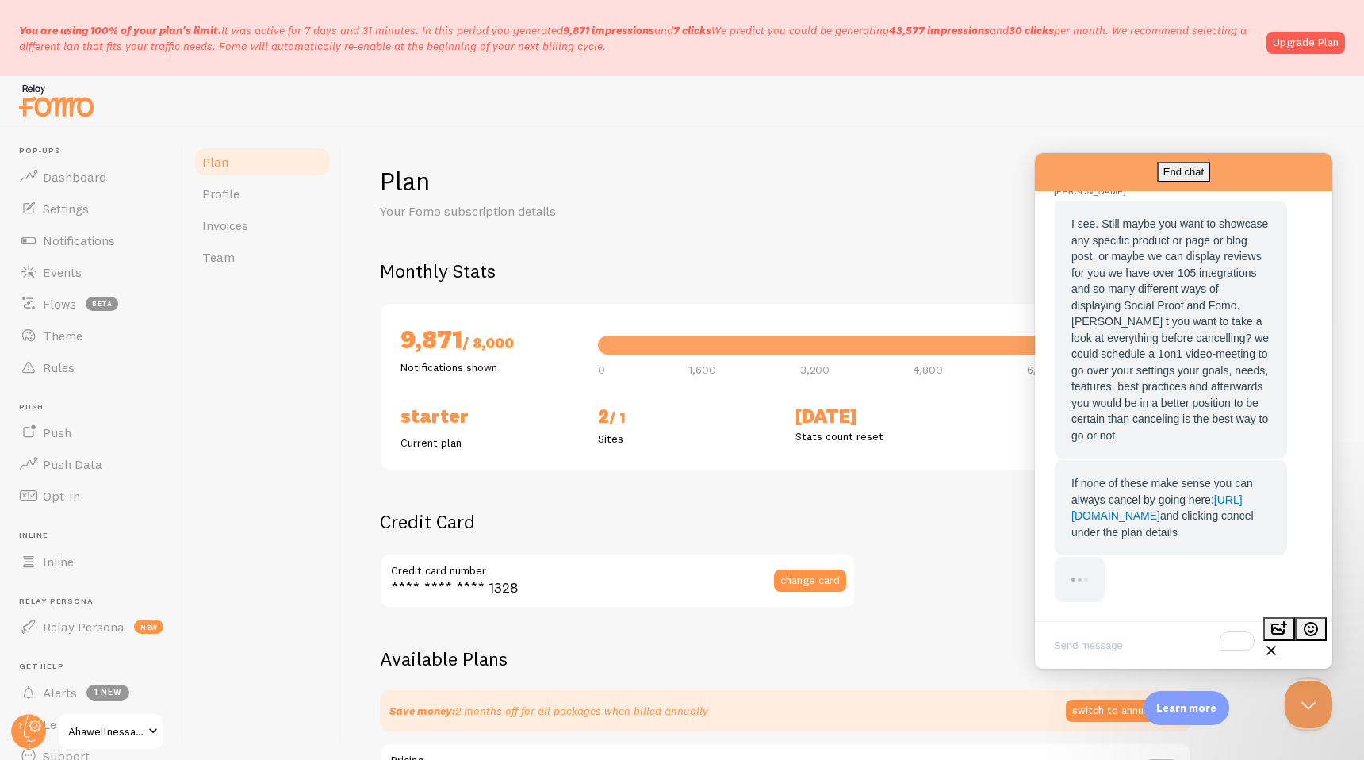
scroll to position [622, 0]
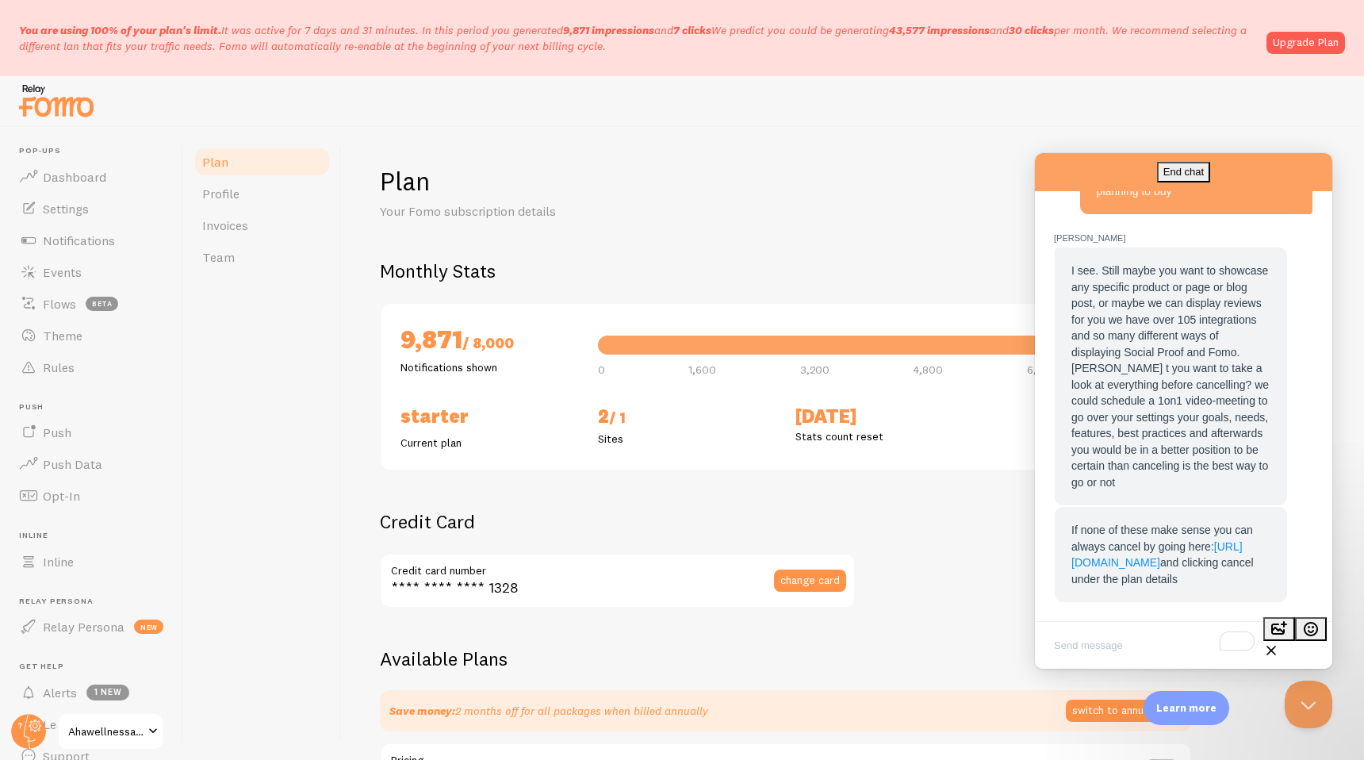
click at [1164, 565] on link "[URL][DOMAIN_NAME]" at bounding box center [1157, 554] width 171 height 29
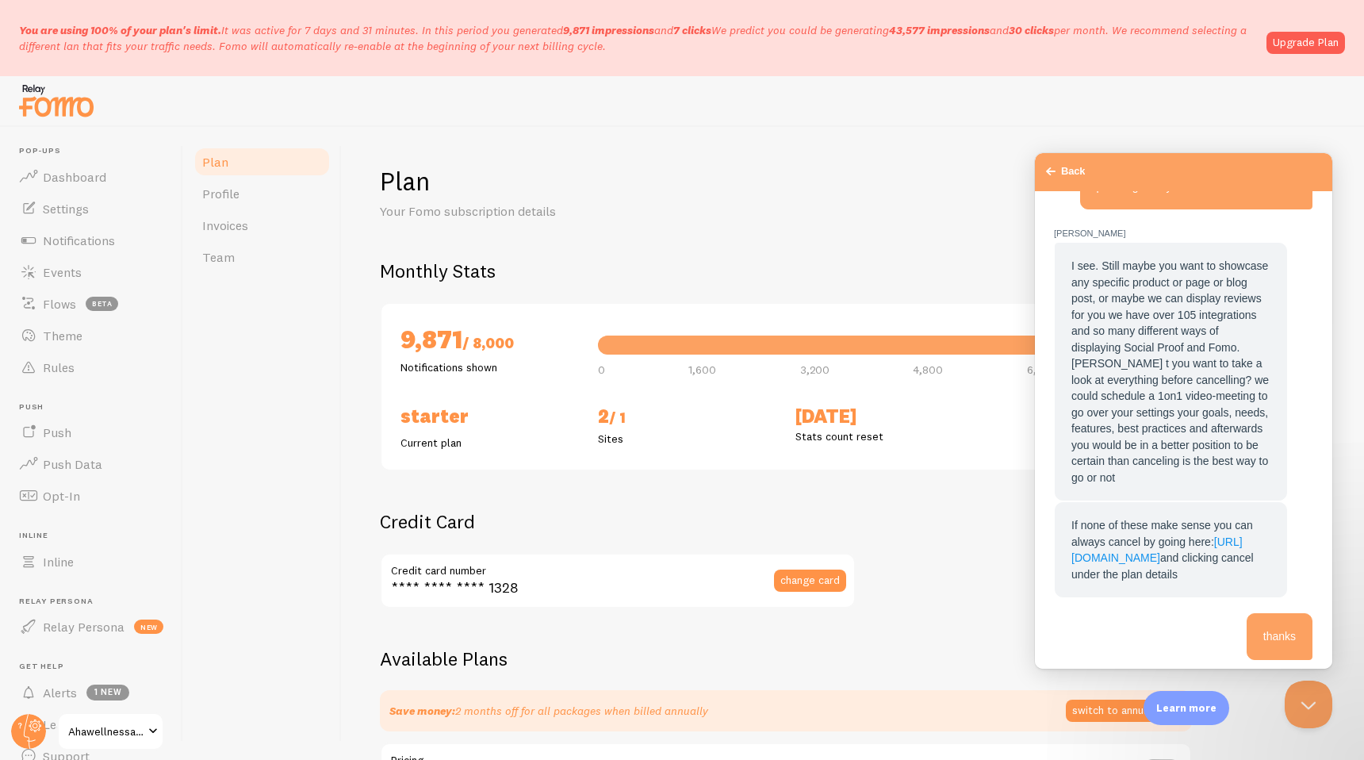
scroll to position [830, 0]
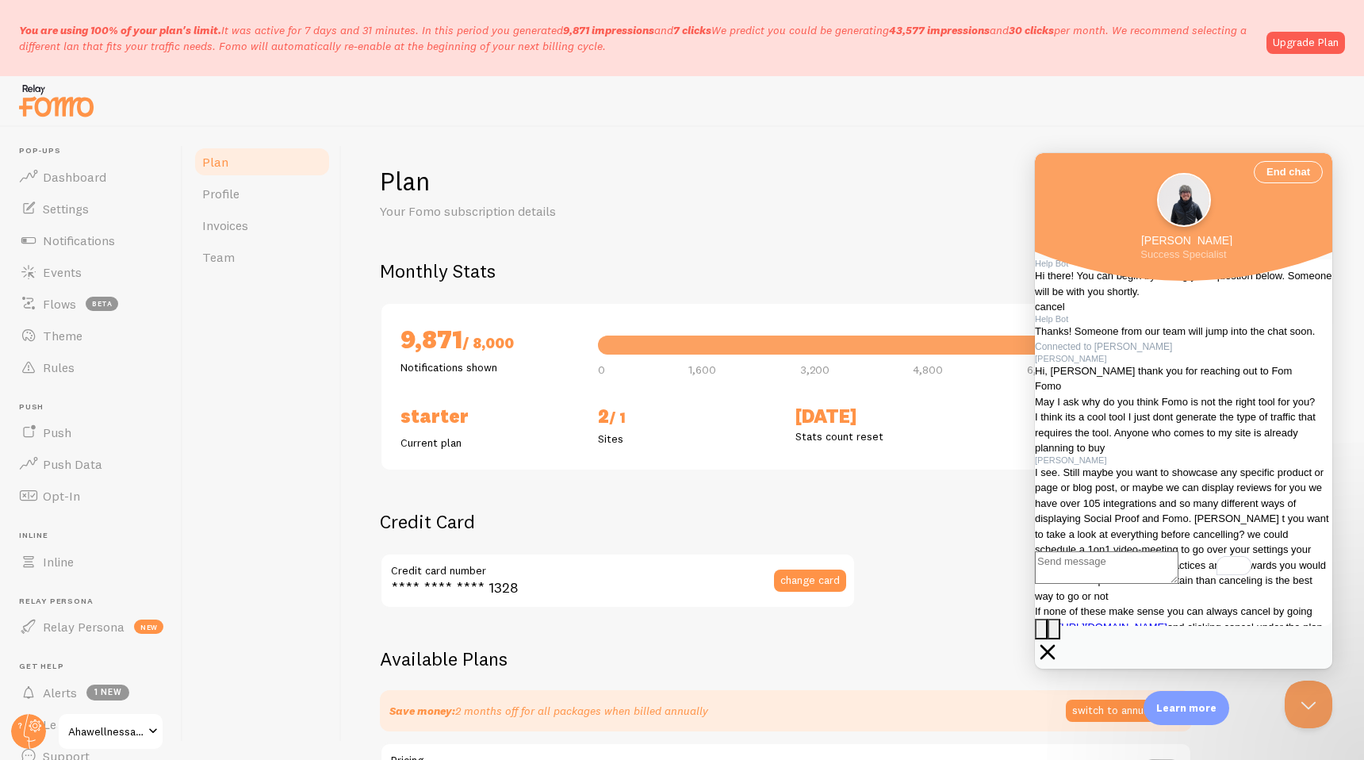
scroll to position [622, 0]
